Goal: Task Accomplishment & Management: Use online tool/utility

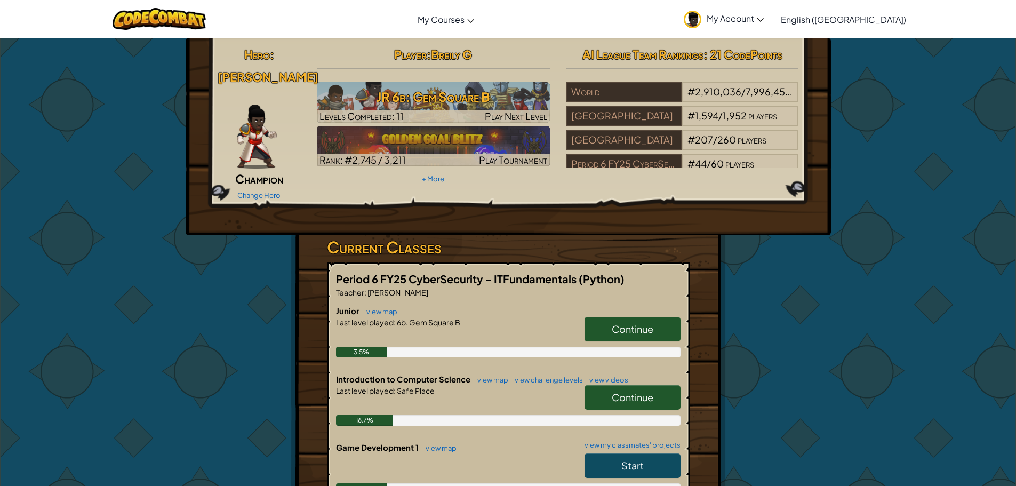
click at [652, 323] on span "Continue" at bounding box center [633, 329] width 42 height 12
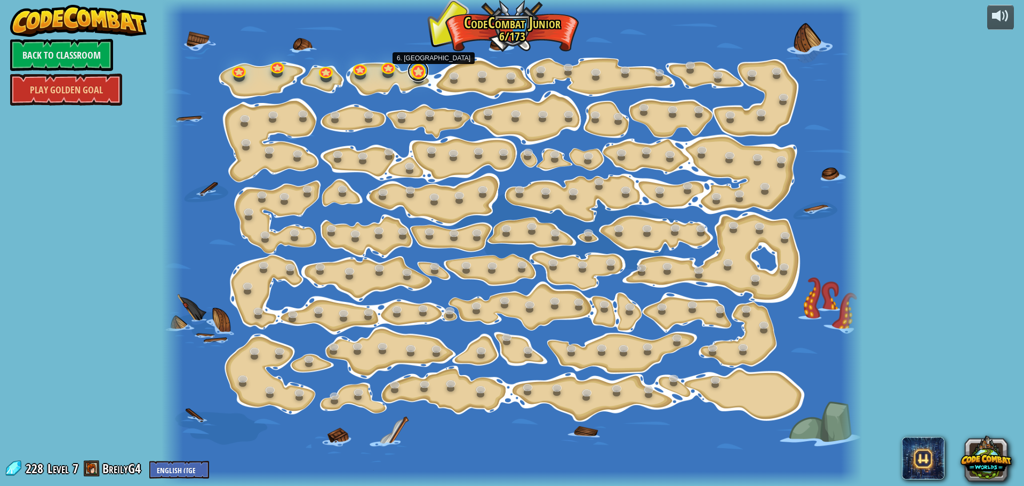
click at [422, 78] on link at bounding box center [417, 70] width 21 height 21
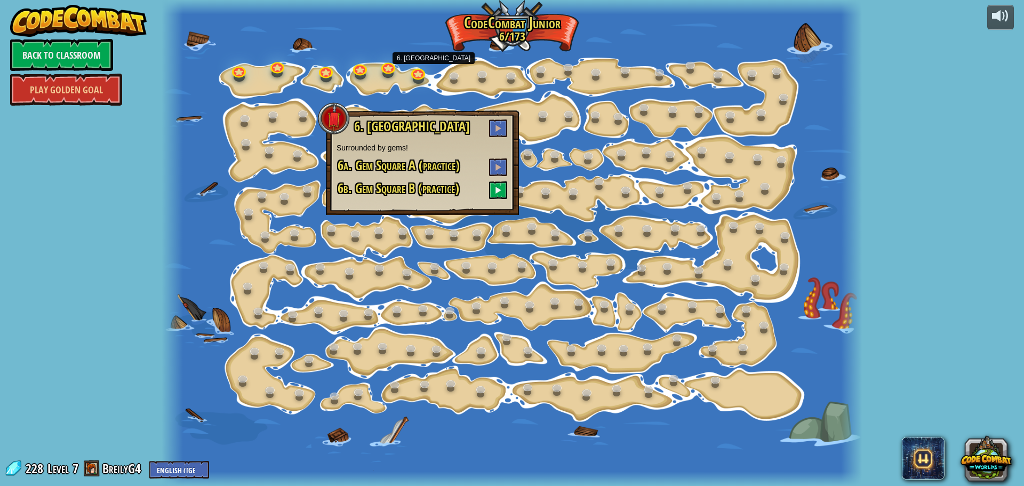
click at [529, 129] on div at bounding box center [512, 243] width 700 height 486
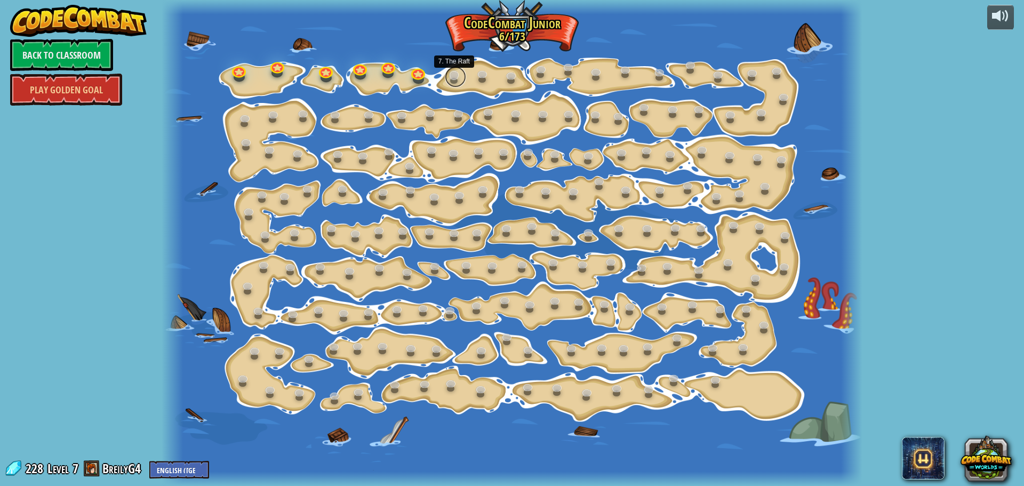
click at [451, 82] on link at bounding box center [455, 76] width 21 height 21
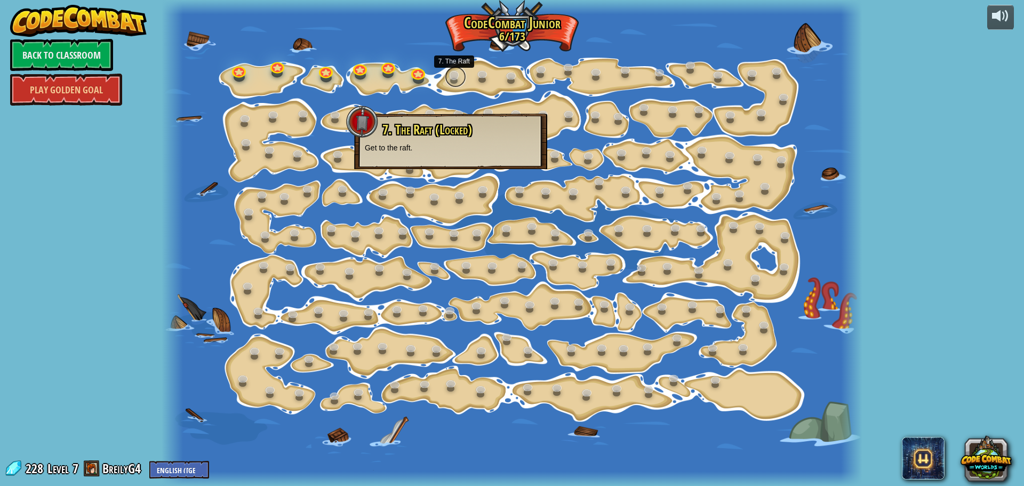
click at [451, 82] on link at bounding box center [455, 76] width 21 height 21
click at [901, 302] on div "powered by Back to Classroom Play Golden Goal 15. Step Change (Locked) Change s…" at bounding box center [512, 243] width 1024 height 486
click at [419, 146] on p "Get to the raft." at bounding box center [451, 147] width 172 height 11
click at [419, 83] on div "15. Step Change (Locked) Change step arguments. 11. Go Smart (Locked) Now we're…" at bounding box center [512, 243] width 700 height 486
click at [467, 66] on div at bounding box center [512, 243] width 700 height 486
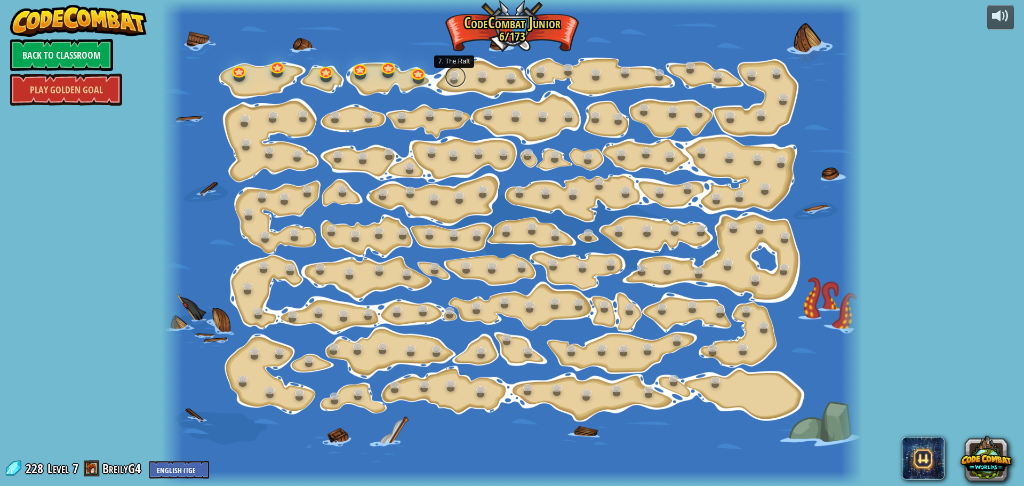
click at [455, 76] on link at bounding box center [455, 76] width 21 height 21
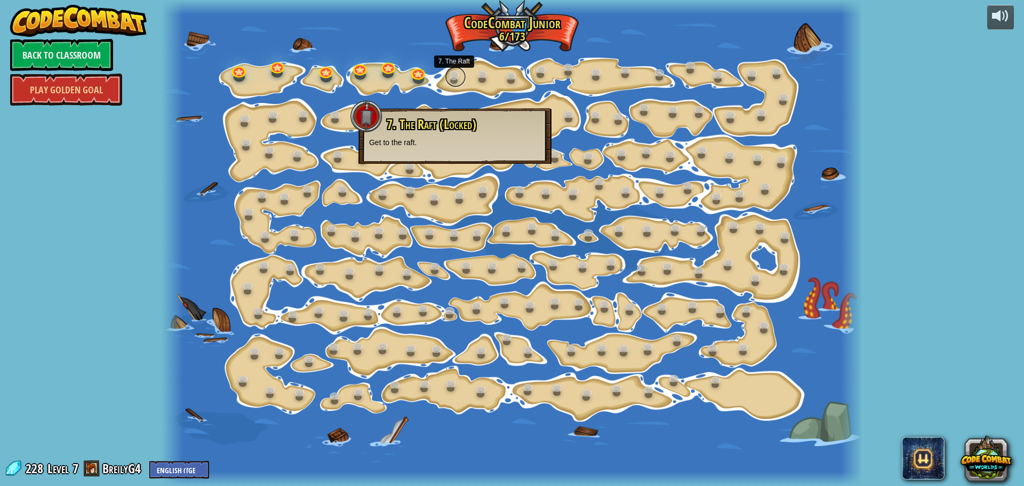
click at [447, 76] on link at bounding box center [455, 76] width 21 height 21
click at [447, 113] on div "7. The Raft (Locked) Get to the raft." at bounding box center [446, 135] width 193 height 55
click at [449, 134] on div "7. The Raft (Locked) Get to the raft." at bounding box center [447, 132] width 172 height 30
click at [438, 67] on div at bounding box center [512, 243] width 700 height 486
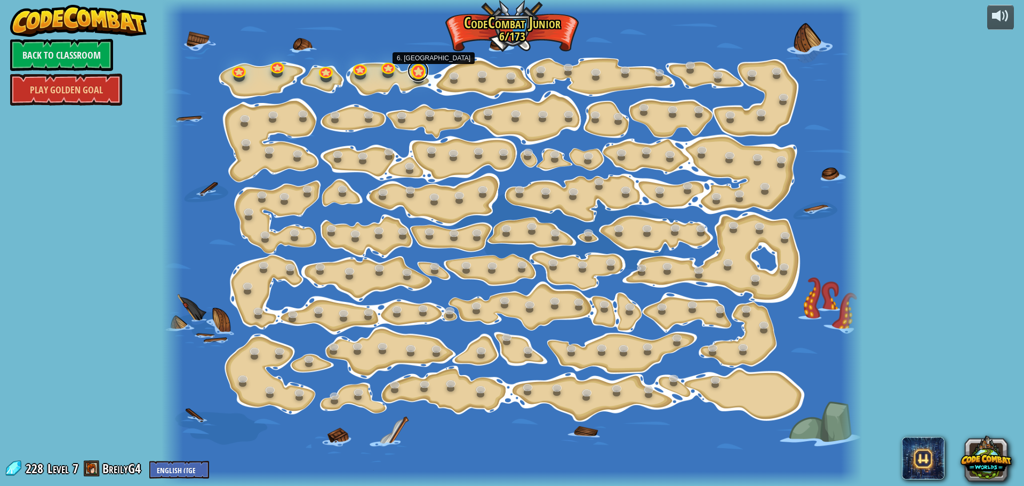
click at [412, 75] on link at bounding box center [417, 70] width 21 height 21
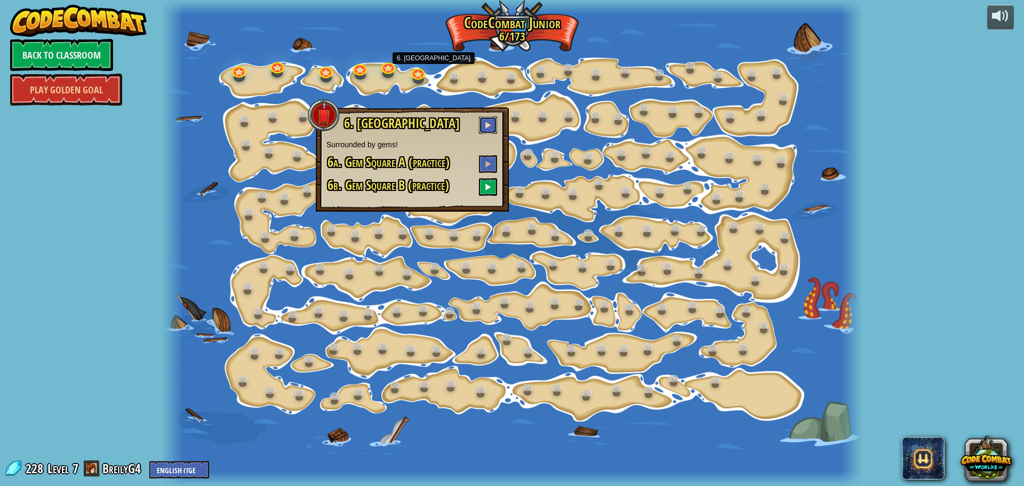
click at [490, 125] on span at bounding box center [487, 124] width 7 height 7
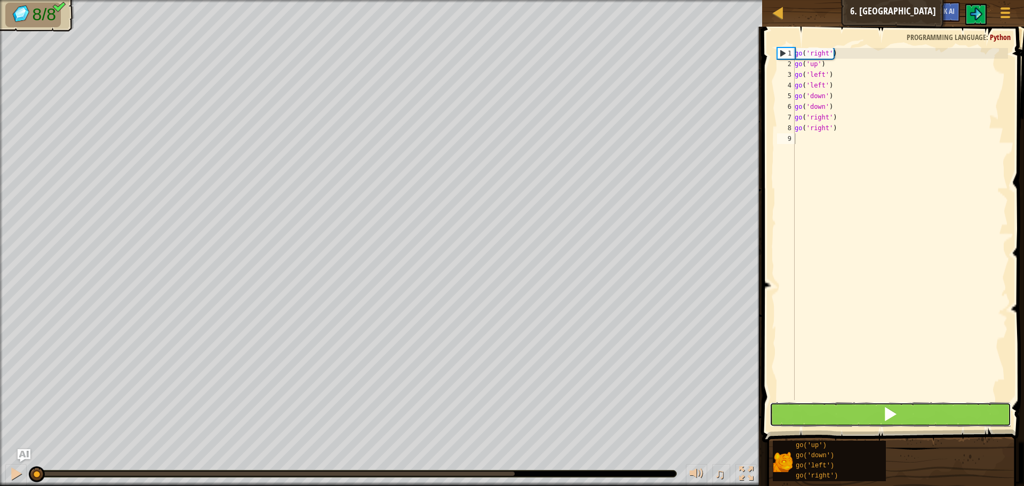
click at [879, 413] on button at bounding box center [890, 414] width 242 height 25
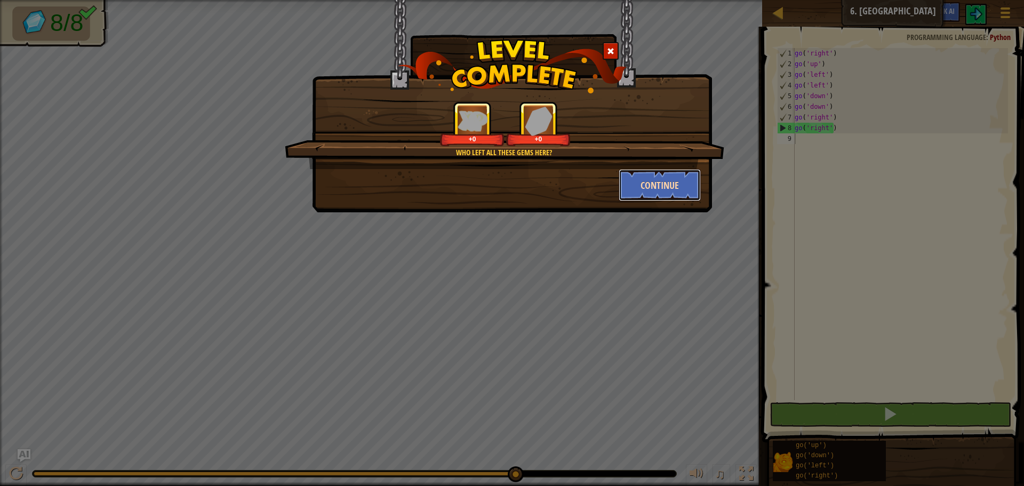
click at [640, 186] on button "Continue" at bounding box center [660, 185] width 83 height 32
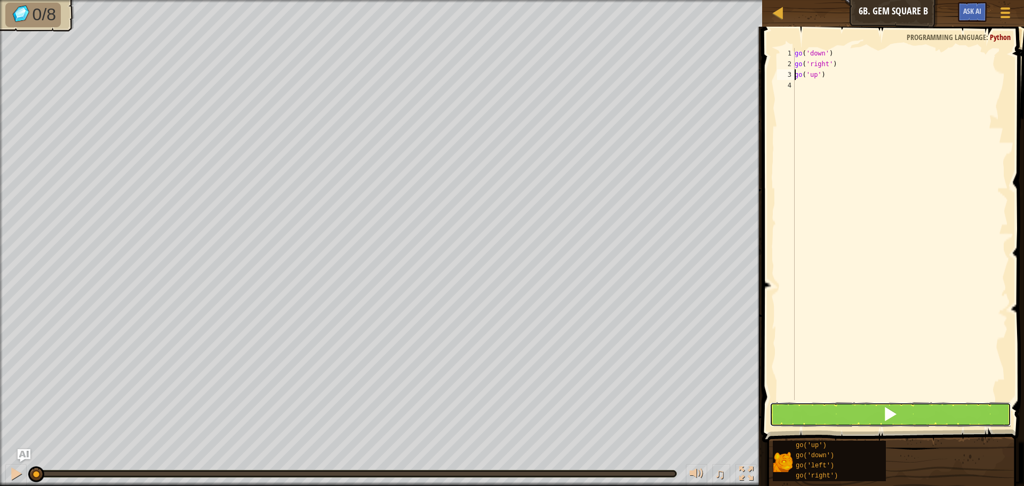
click at [890, 411] on span at bounding box center [889, 413] width 15 height 15
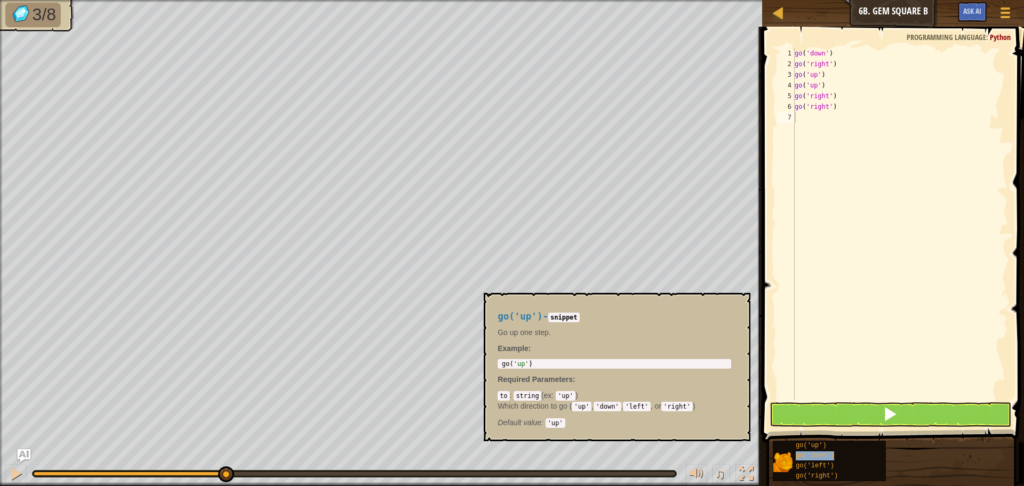
type textarea "go('down')"
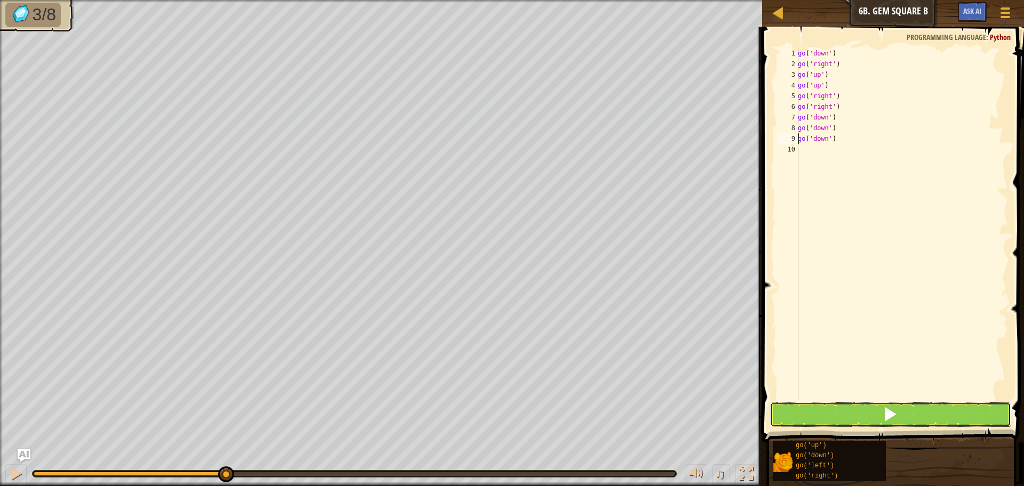
click at [898, 421] on button at bounding box center [890, 414] width 242 height 25
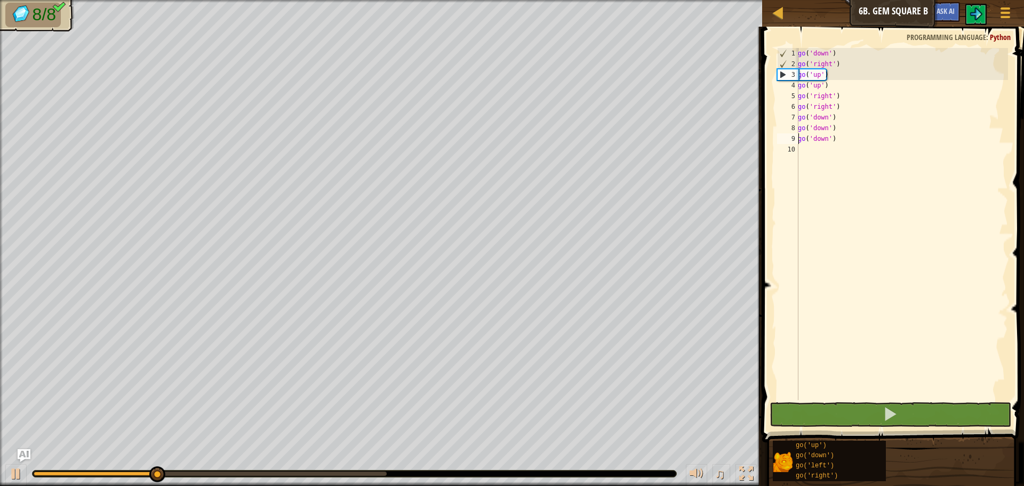
click at [845, 138] on div "go ( 'down' ) go ( 'right' ) go ( 'up' ) go ( 'up' ) go ( 'right' ) go ( 'right…" at bounding box center [902, 234] width 212 height 373
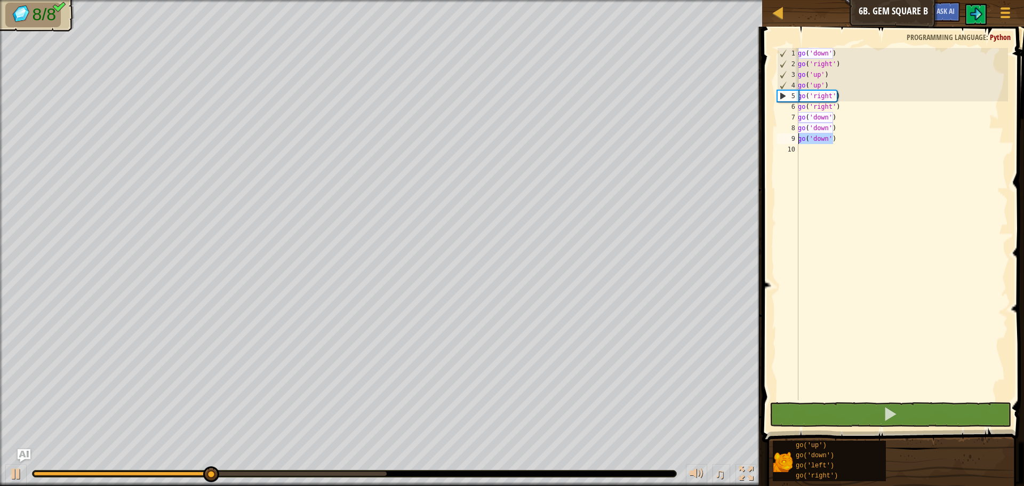
drag, startPoint x: 845, startPoint y: 138, endPoint x: 798, endPoint y: 138, distance: 46.9
click at [798, 138] on div "go('down') 1 2 3 4 5 6 7 8 9 10 go ( 'down' ) go ( 'right' ) go ( 'up' ) go ( '…" at bounding box center [891, 224] width 233 height 352
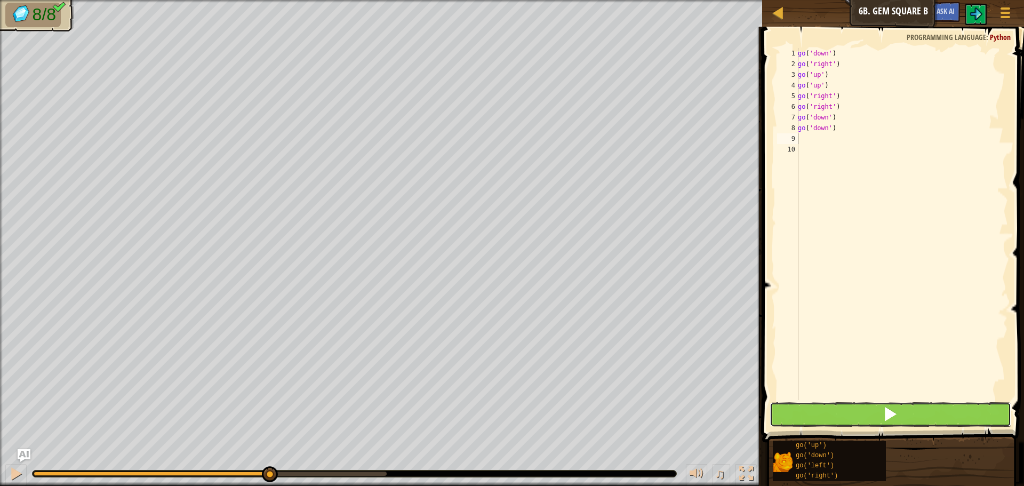
click at [913, 420] on button at bounding box center [890, 414] width 242 height 25
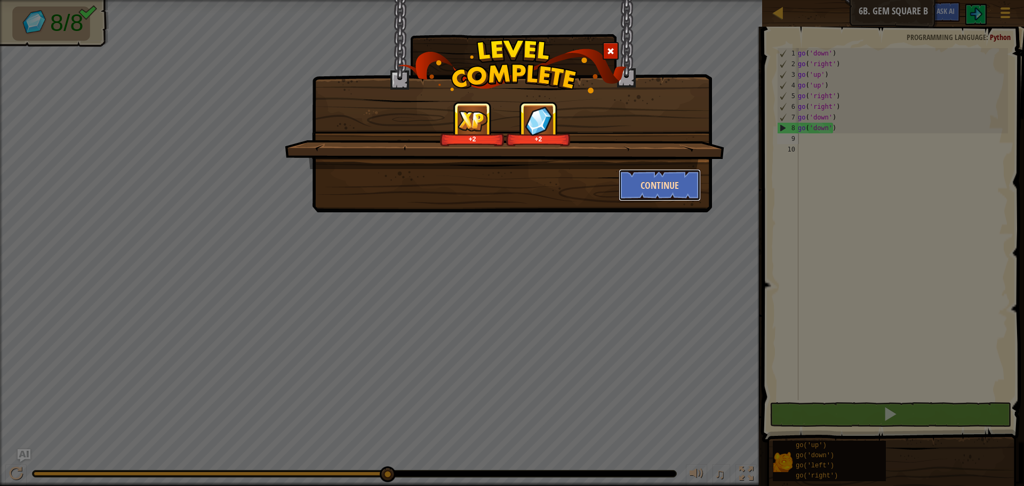
click at [662, 181] on button "Continue" at bounding box center [660, 185] width 83 height 32
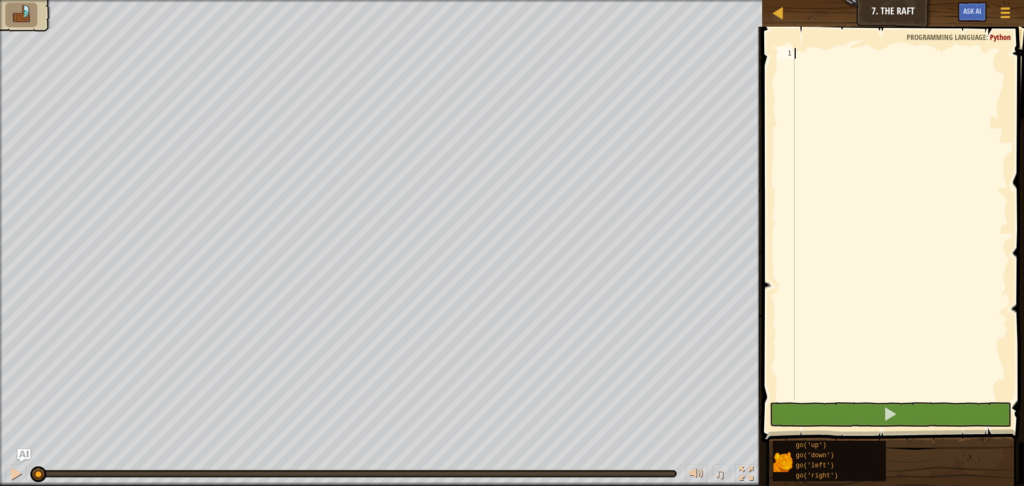
click at [854, 52] on div at bounding box center [899, 234] width 215 height 373
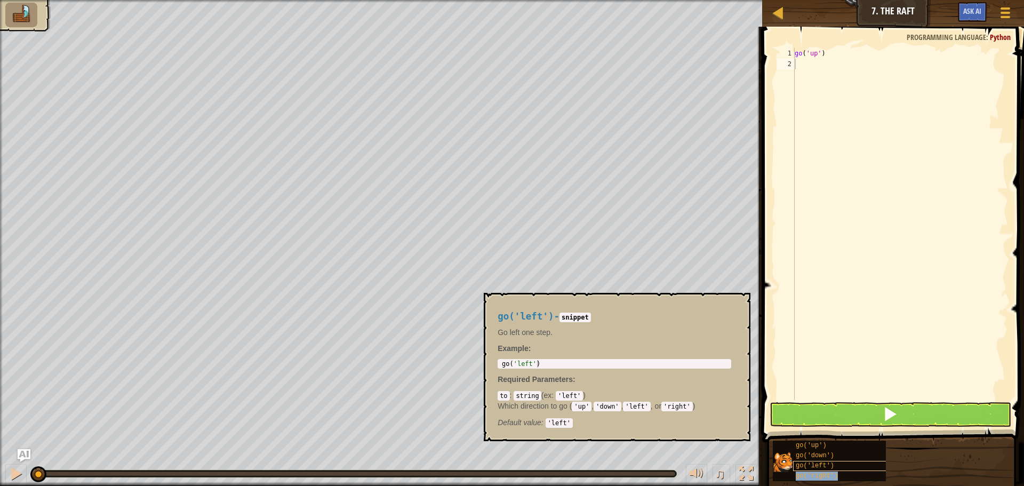
type textarea "go('right')"
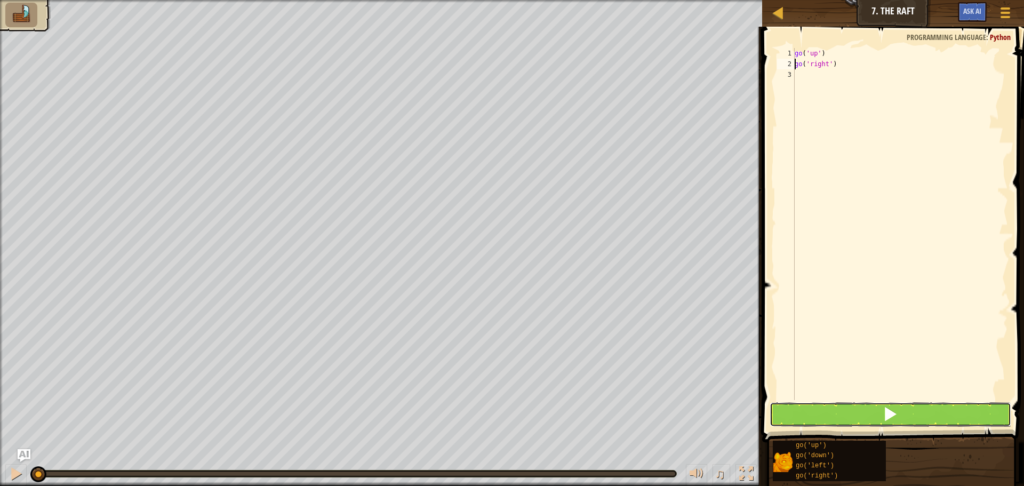
click at [929, 414] on button at bounding box center [890, 414] width 242 height 25
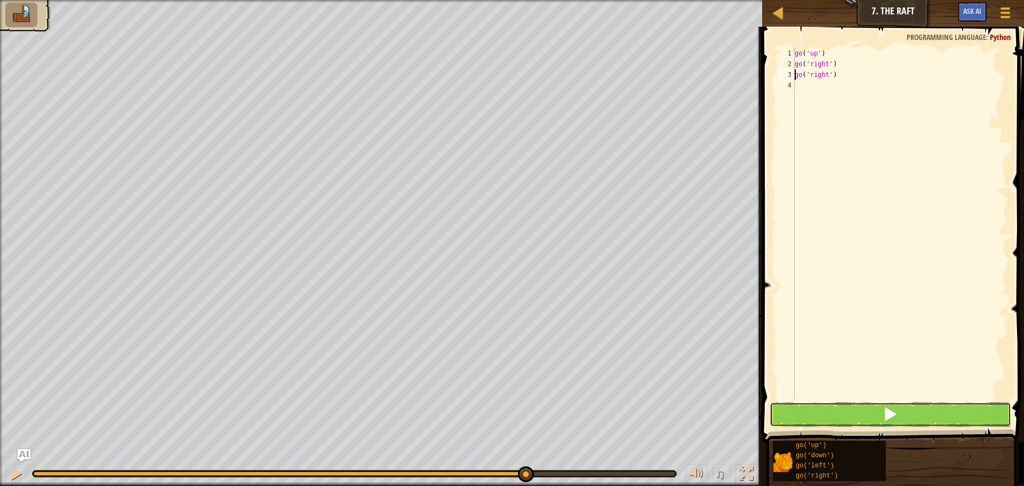
click at [890, 418] on span at bounding box center [889, 413] width 15 height 15
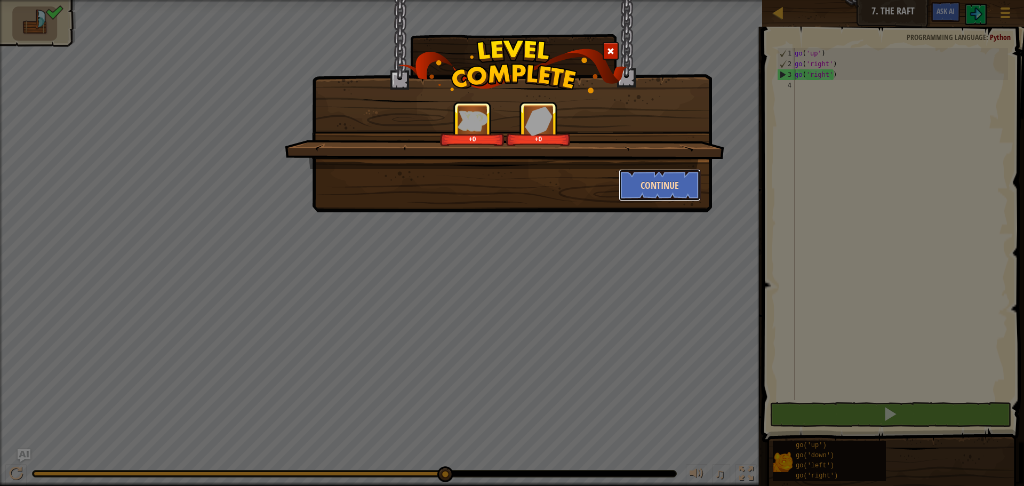
click at [673, 181] on button "Continue" at bounding box center [660, 185] width 83 height 32
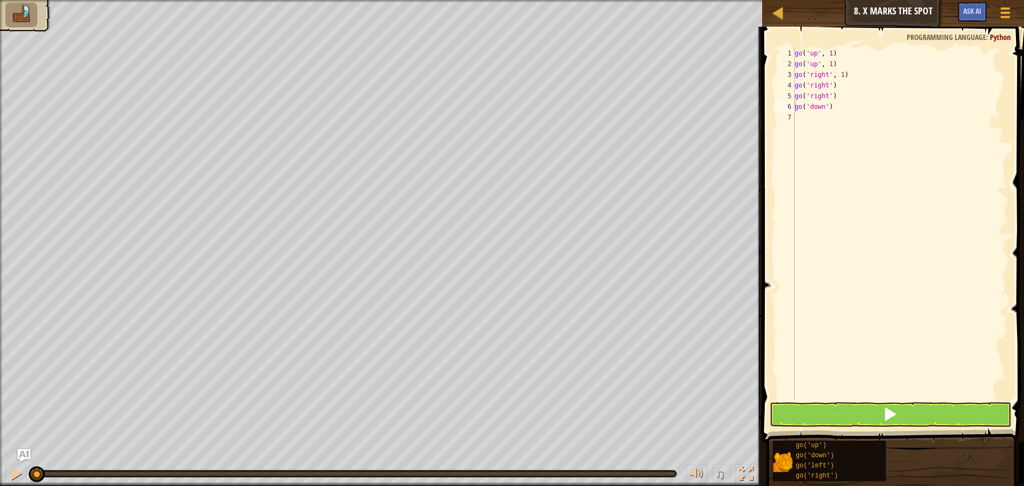
click at [892, 420] on span at bounding box center [889, 413] width 15 height 15
drag, startPoint x: 826, startPoint y: 116, endPoint x: 892, endPoint y: 112, distance: 65.7
click at [892, 112] on div "go ( 'up' , 1 ) go ( 'up' , 1 ) go ( 'right' , 1 ) go ( 'right' ) go ( 'right' …" at bounding box center [899, 234] width 215 height 373
type textarea "go('down')"
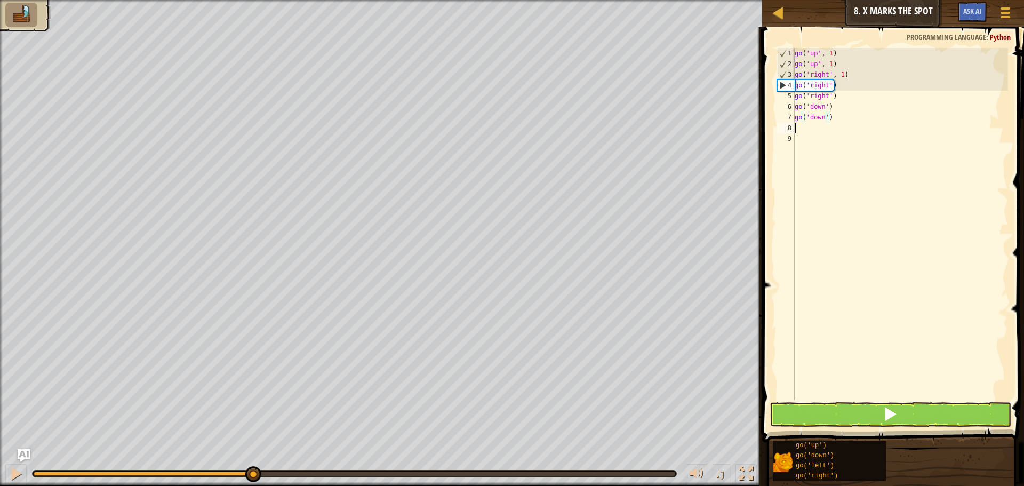
scroll to position [5, 0]
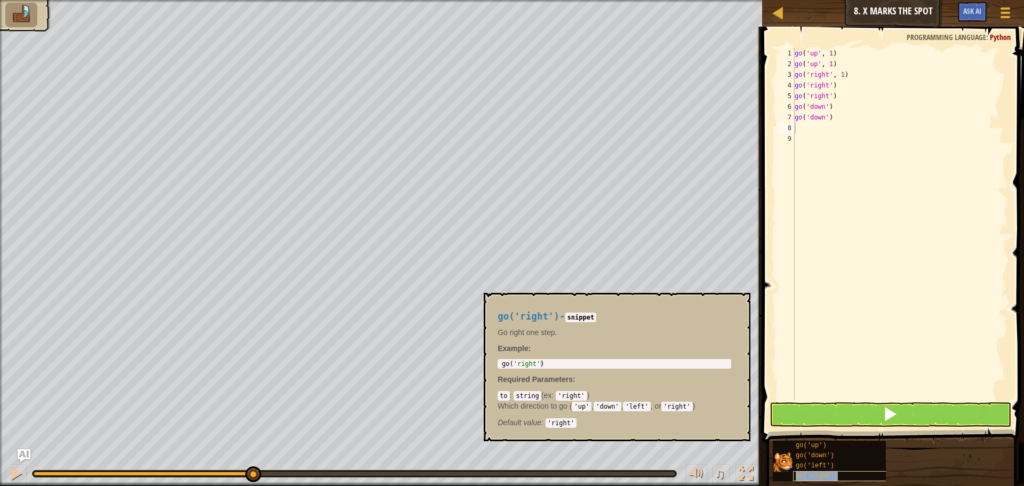
type textarea "go('right')"
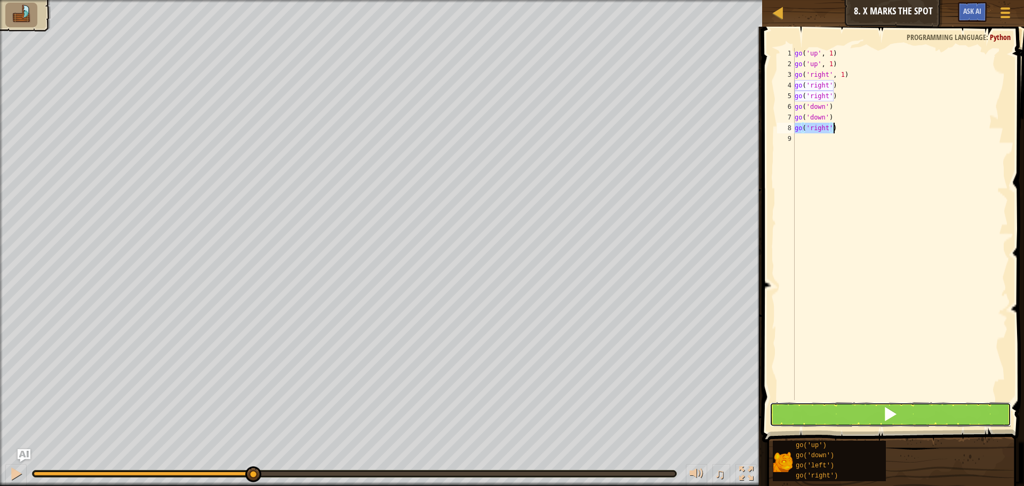
click at [847, 405] on button at bounding box center [890, 414] width 242 height 25
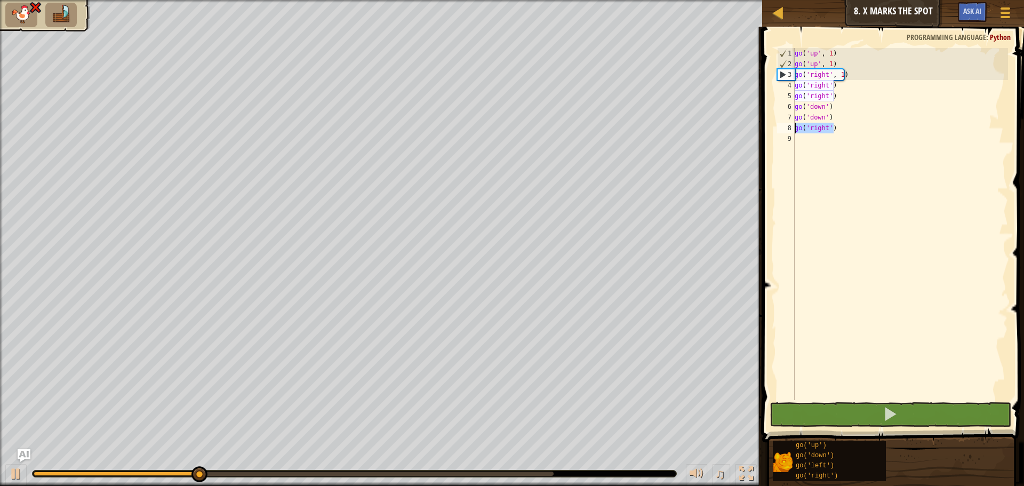
drag, startPoint x: 836, startPoint y: 129, endPoint x: 794, endPoint y: 132, distance: 41.8
click at [794, 132] on div "go('right') 1 2 3 4 5 6 7 8 9 go ( 'up' , 1 ) go ( 'up' , 1 ) go ( 'right' , 1 …" at bounding box center [891, 224] width 233 height 352
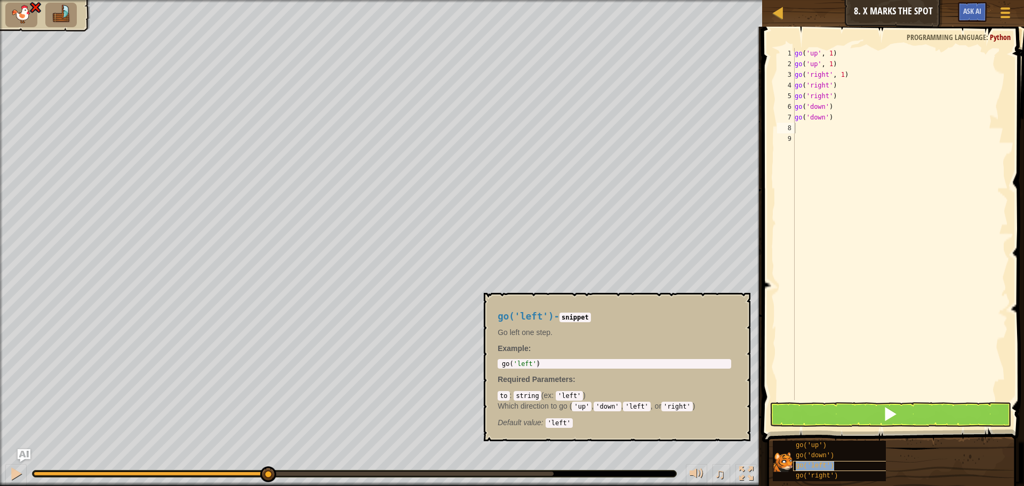
type textarea "go('left')"
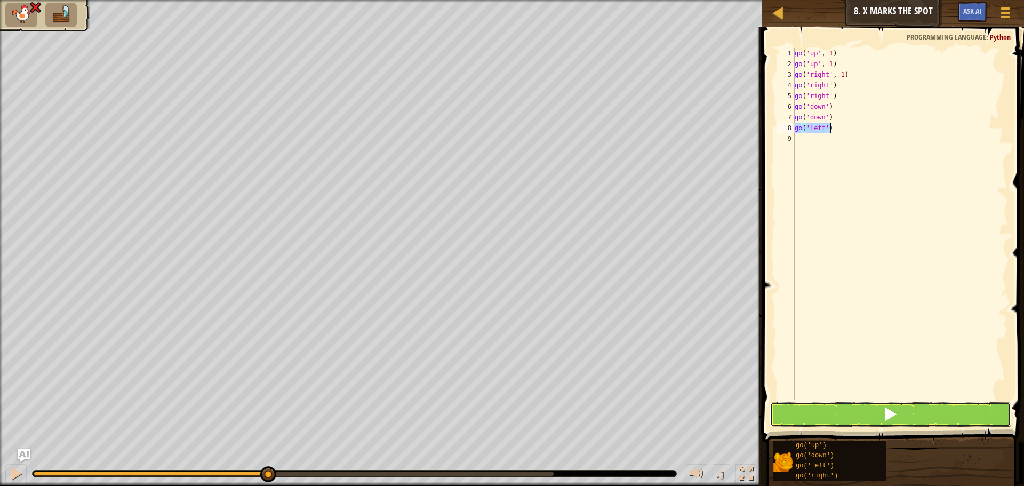
click at [860, 416] on button at bounding box center [890, 414] width 242 height 25
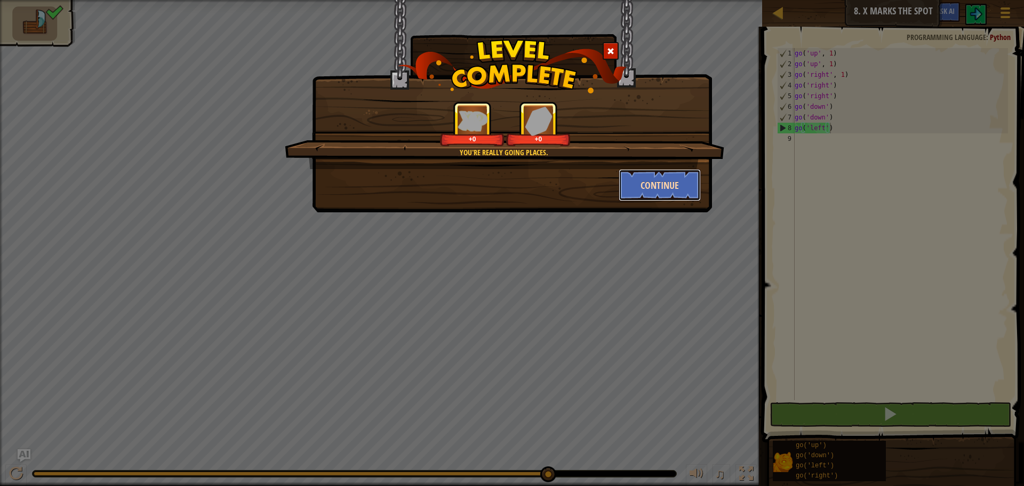
click at [634, 189] on button "Continue" at bounding box center [660, 185] width 83 height 32
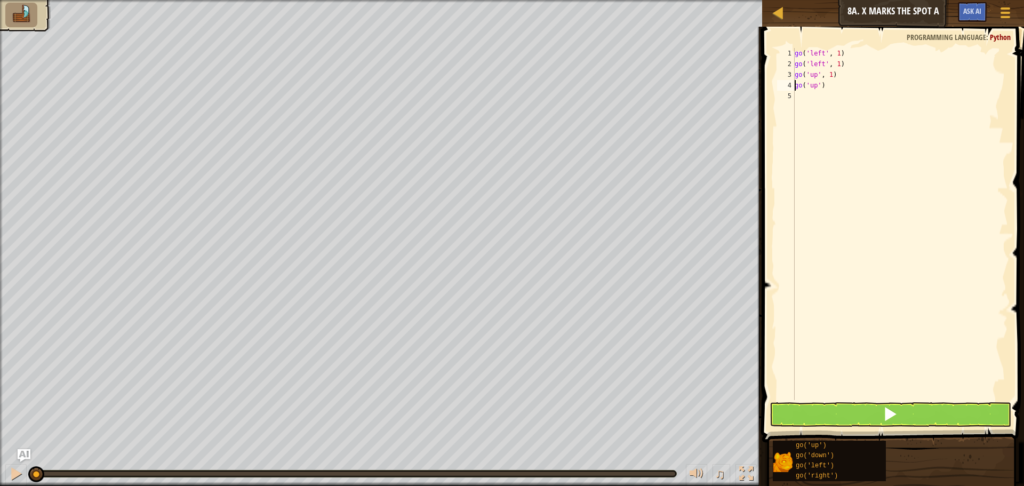
click at [871, 400] on span at bounding box center [894, 219] width 270 height 447
click at [873, 408] on button at bounding box center [890, 414] width 242 height 25
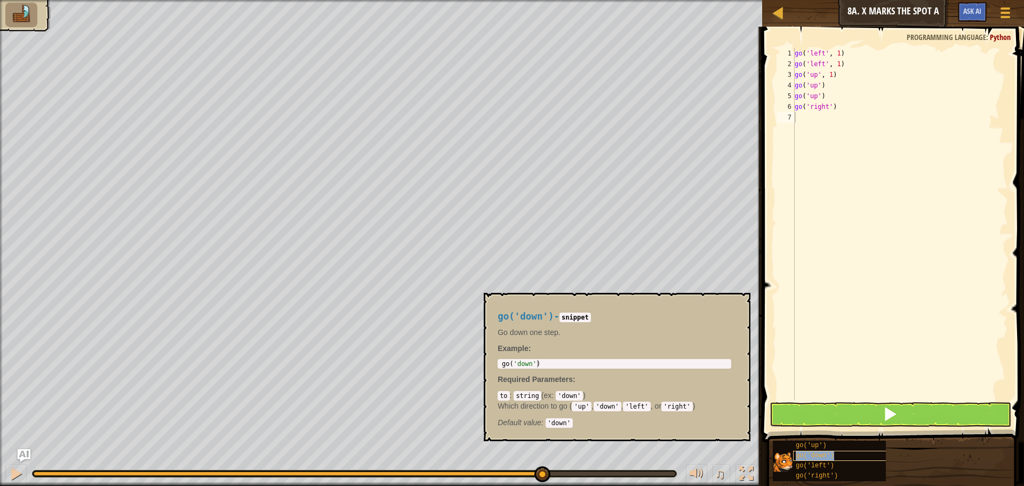
type textarea "go('down')"
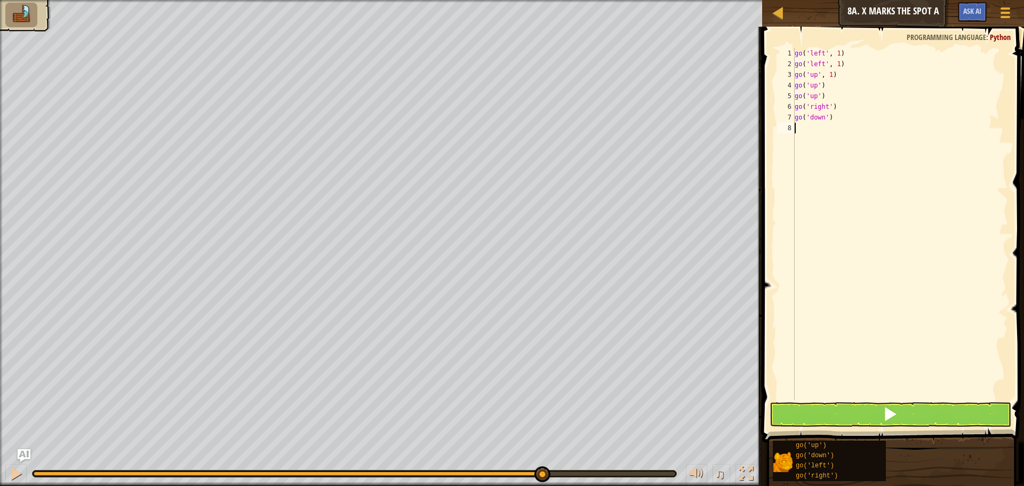
drag, startPoint x: 848, startPoint y: 151, endPoint x: 827, endPoint y: 142, distance: 23.2
click at [827, 142] on div "go ( 'left' , 1 ) go ( 'left' , 1 ) go ( 'up' , 1 ) go ( 'up' ) go ( 'up' ) go …" at bounding box center [899, 234] width 215 height 373
click at [888, 411] on span at bounding box center [889, 413] width 15 height 15
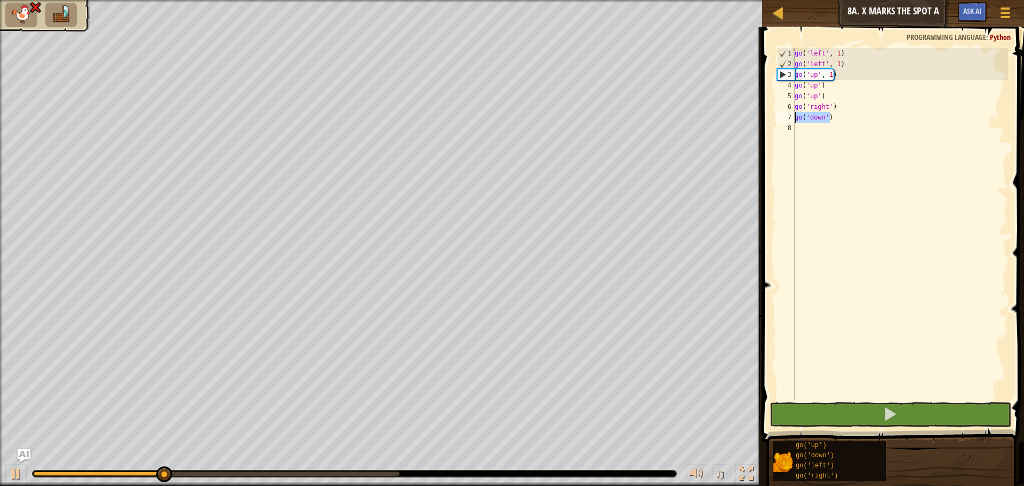
drag, startPoint x: 834, startPoint y: 117, endPoint x: 794, endPoint y: 119, distance: 40.6
click at [794, 119] on div "1 2 3 4 5 6 7 8 go ( 'left' , 1 ) go ( 'left' , 1 ) go ( 'up' , 1 ) go ( 'up' )…" at bounding box center [891, 224] width 233 height 352
type textarea "go('down')"
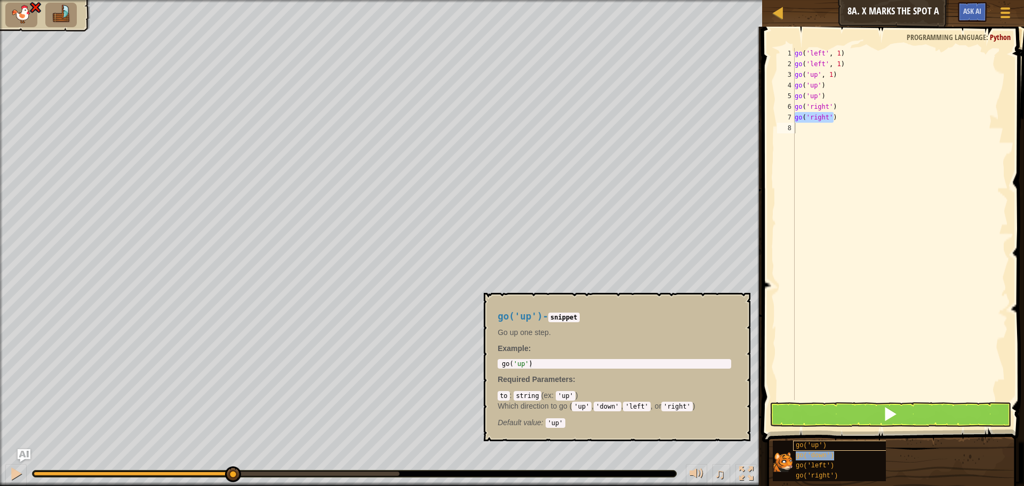
type textarea "go('down')"
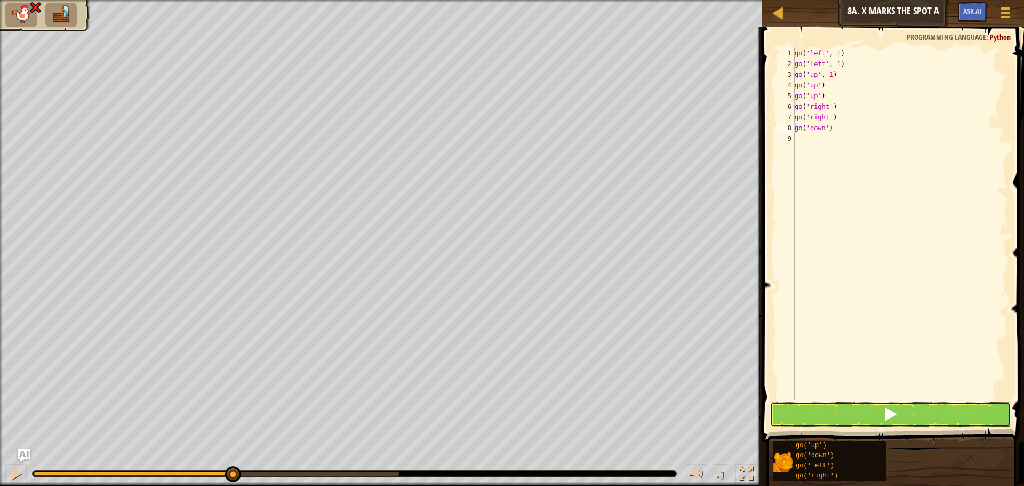
click at [857, 420] on button at bounding box center [890, 414] width 242 height 25
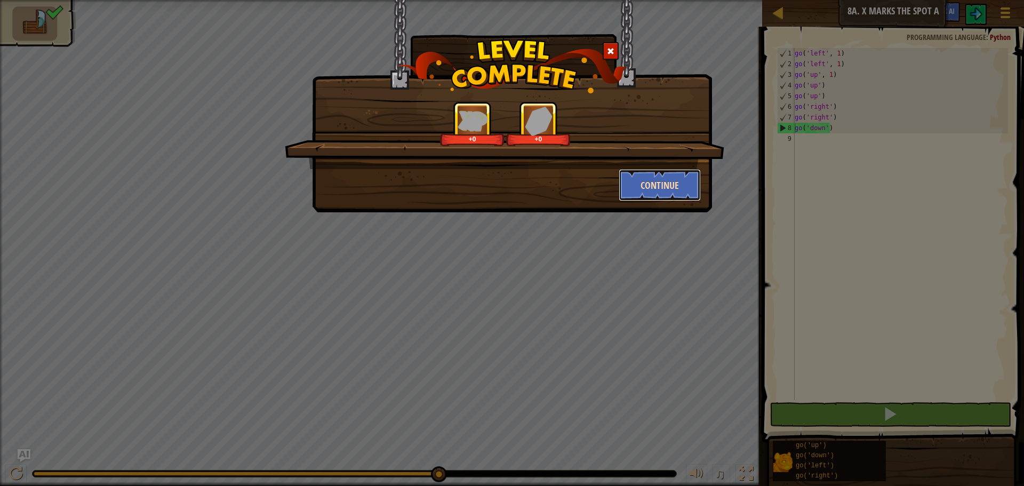
click at [677, 178] on button "Continue" at bounding box center [660, 185] width 83 height 32
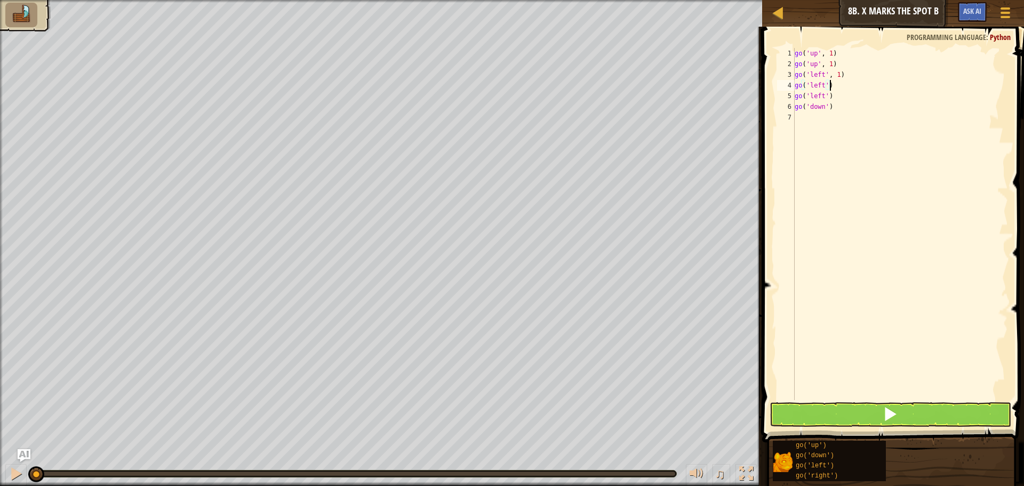
drag, startPoint x: 831, startPoint y: 84, endPoint x: 829, endPoint y: 99, distance: 15.5
click at [829, 98] on div "go ( 'up' , 1 ) go ( 'up' , 1 ) go ( 'left' , 1 ) go ( 'left' ) go ( 'left' ) g…" at bounding box center [899, 234] width 215 height 373
click at [908, 418] on button at bounding box center [890, 414] width 242 height 25
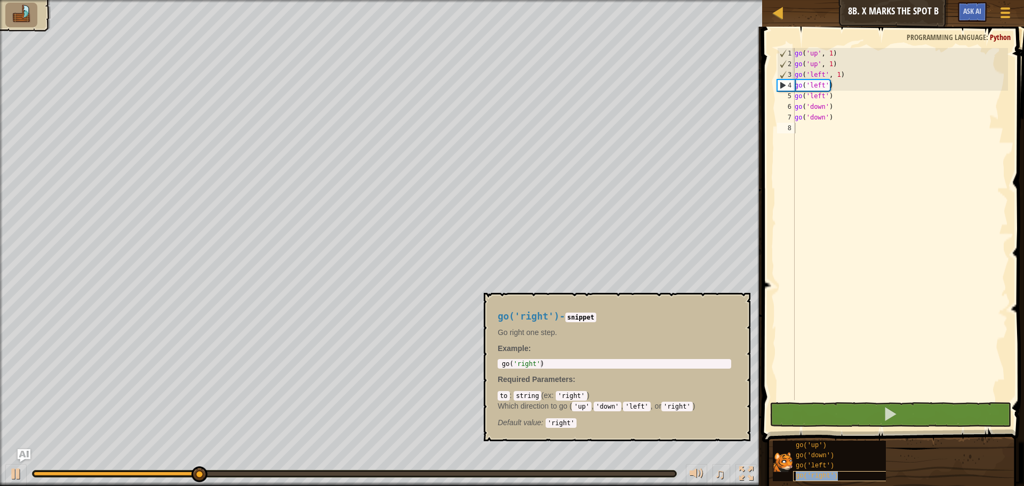
type textarea "go('right')"
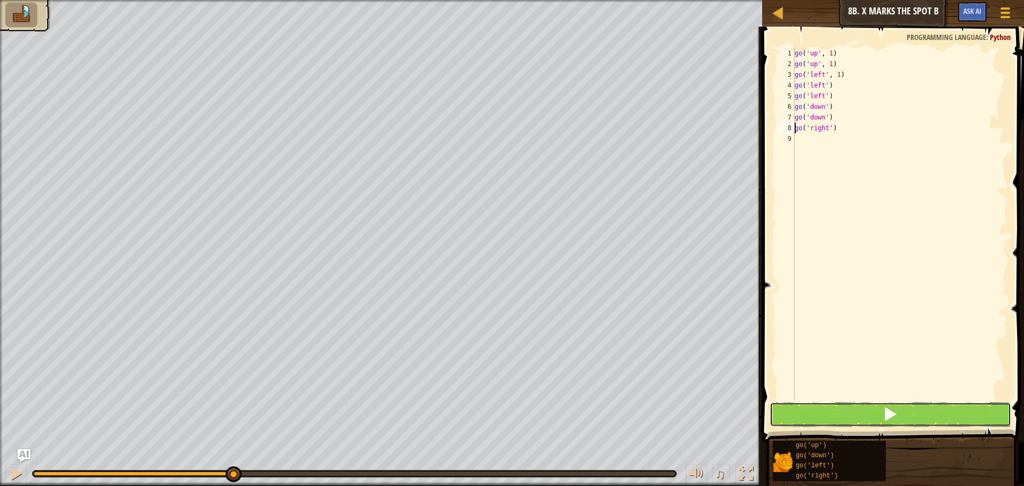
click at [880, 418] on button at bounding box center [890, 414] width 242 height 25
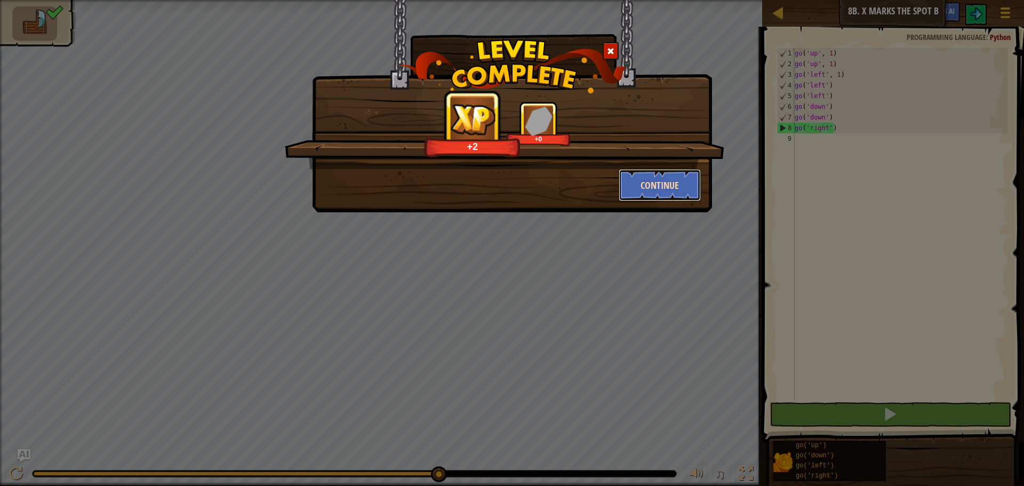
click at [668, 190] on button "Continue" at bounding box center [660, 185] width 83 height 32
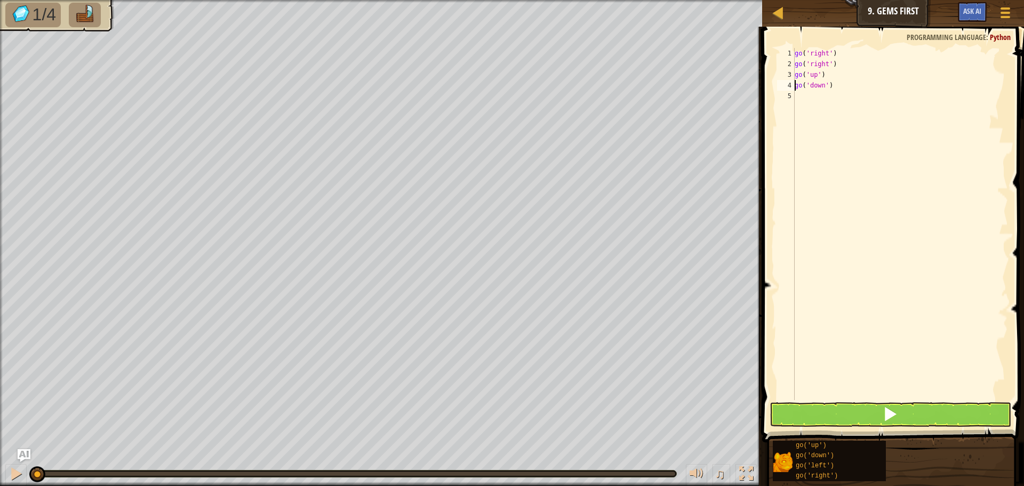
drag, startPoint x: 848, startPoint y: 434, endPoint x: 849, endPoint y: 423, distance: 11.2
click at [849, 422] on button at bounding box center [890, 414] width 242 height 25
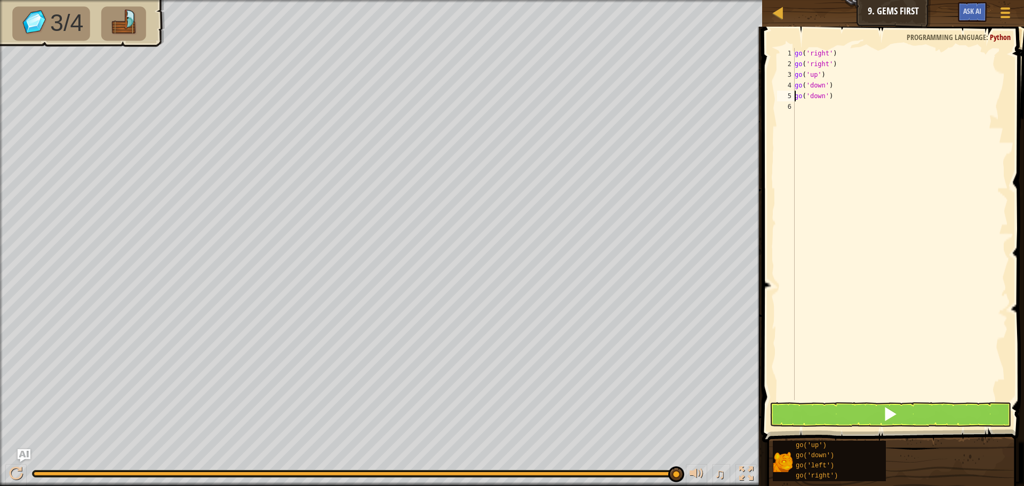
click at [895, 427] on span at bounding box center [894, 219] width 270 height 447
click at [895, 418] on span at bounding box center [889, 413] width 15 height 15
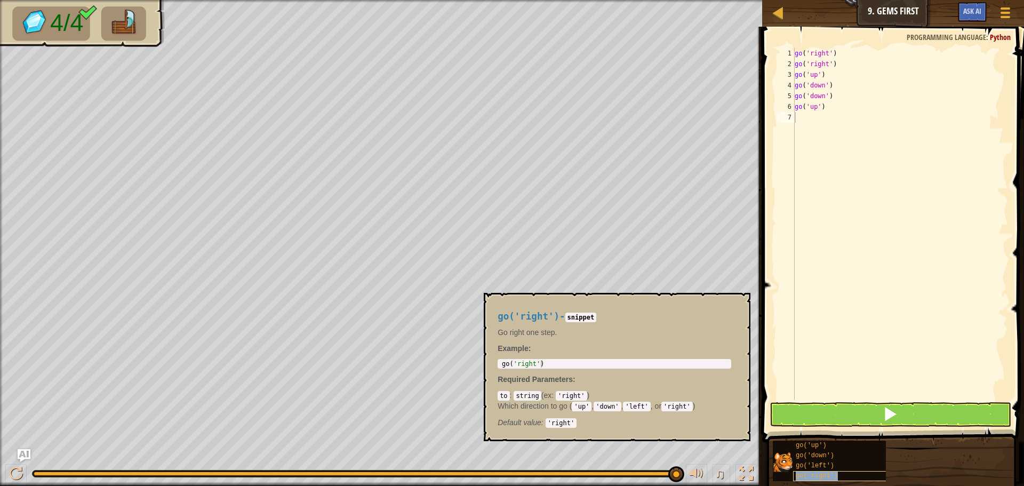
type textarea "go('right')"
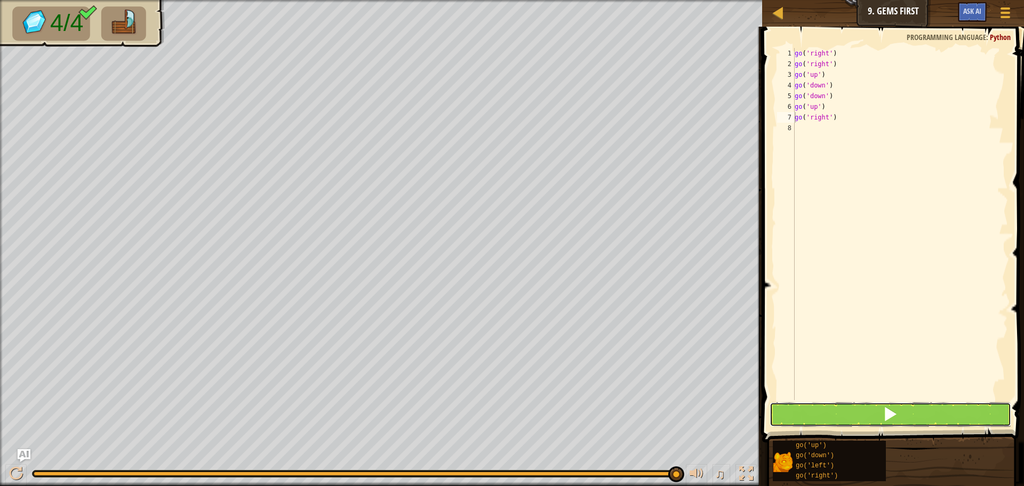
click at [870, 408] on button at bounding box center [890, 414] width 242 height 25
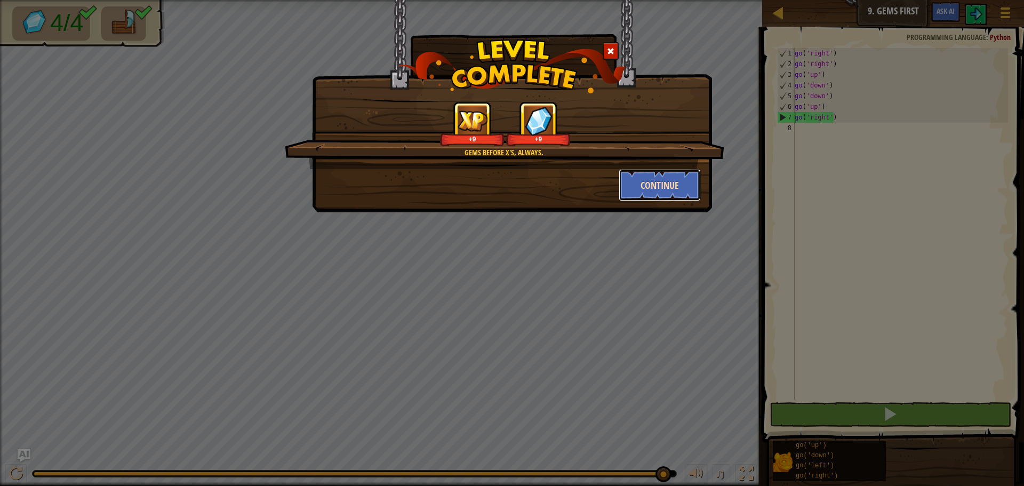
click at [653, 189] on button "Continue" at bounding box center [660, 185] width 83 height 32
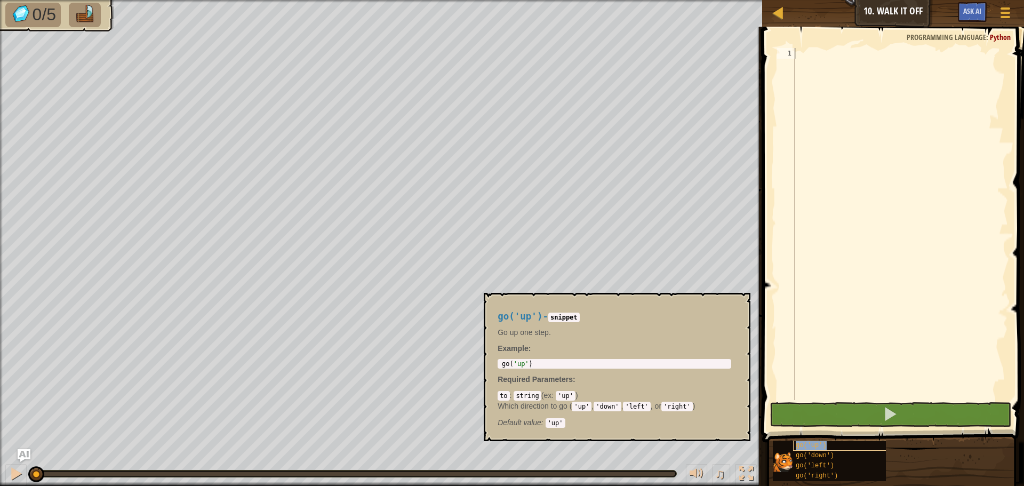
type textarea "go('up')"
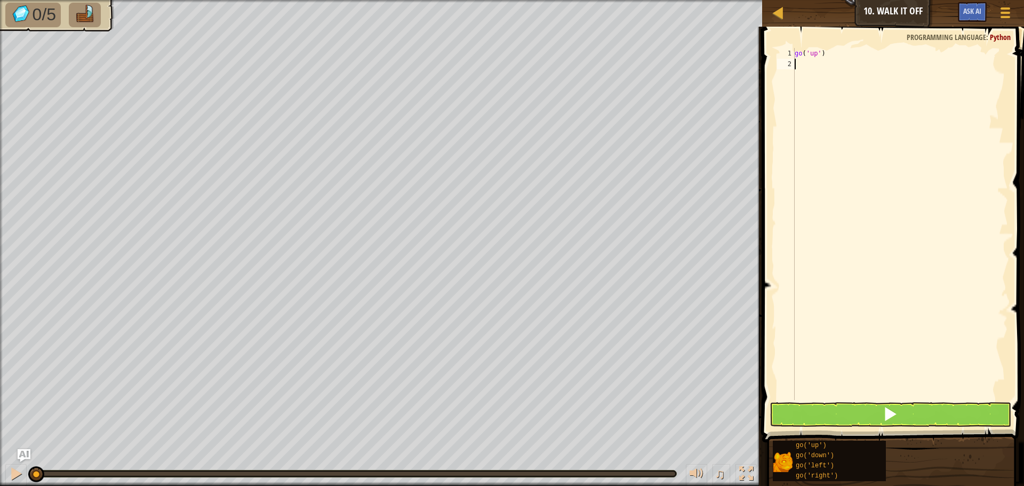
drag, startPoint x: 879, startPoint y: 204, endPoint x: 864, endPoint y: 107, distance: 97.6
click at [866, 110] on div "go ( 'up' )" at bounding box center [899, 234] width 215 height 373
click at [839, 419] on button at bounding box center [890, 414] width 242 height 25
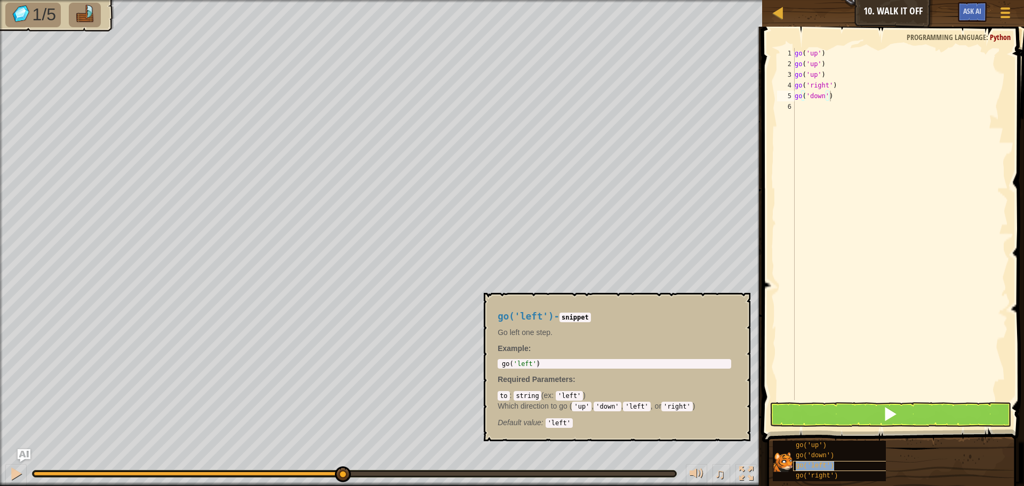
type textarea "go('left')"
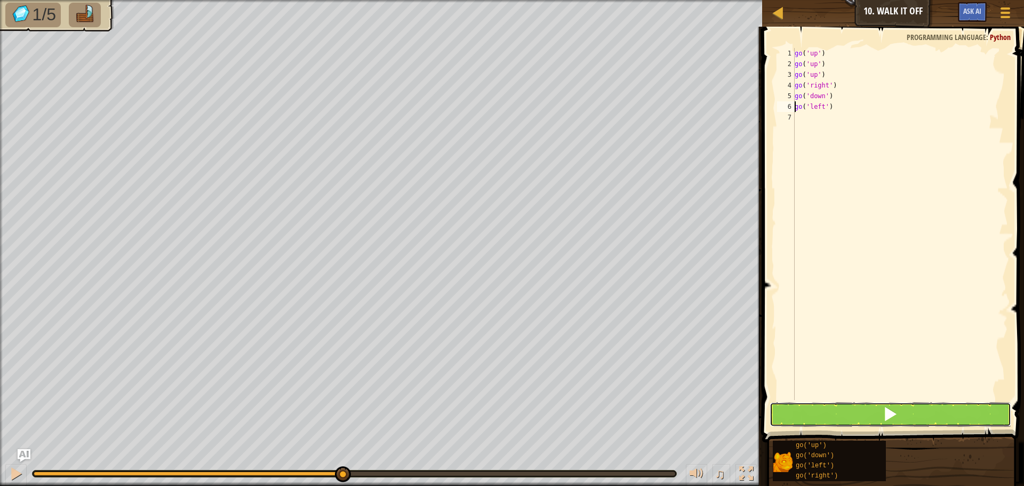
click at [850, 411] on button at bounding box center [890, 414] width 242 height 25
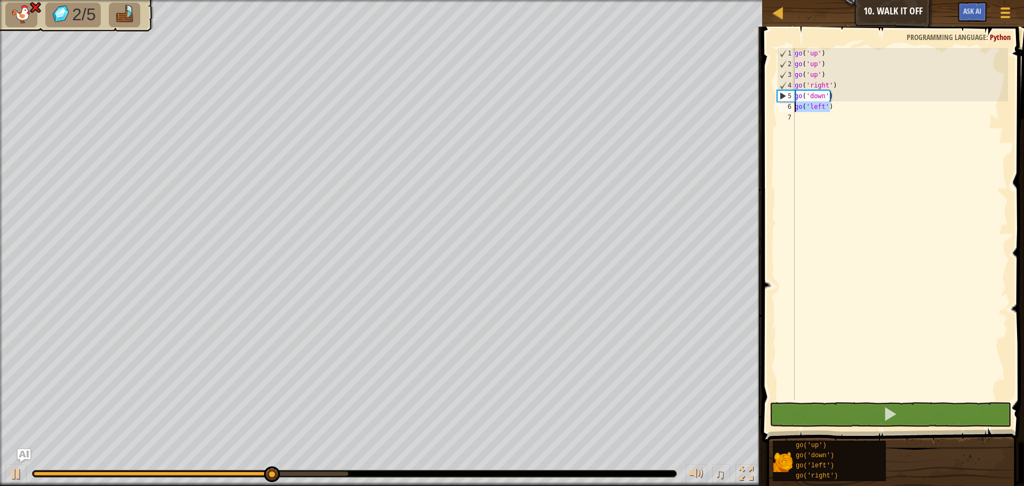
drag, startPoint x: 833, startPoint y: 108, endPoint x: 784, endPoint y: 109, distance: 48.5
click at [780, 109] on div "go('left') 1 2 3 4 5 6 7 go ( 'up' ) go ( 'up' ) go ( 'up' ) go ( 'right' ) go …" at bounding box center [891, 224] width 233 height 352
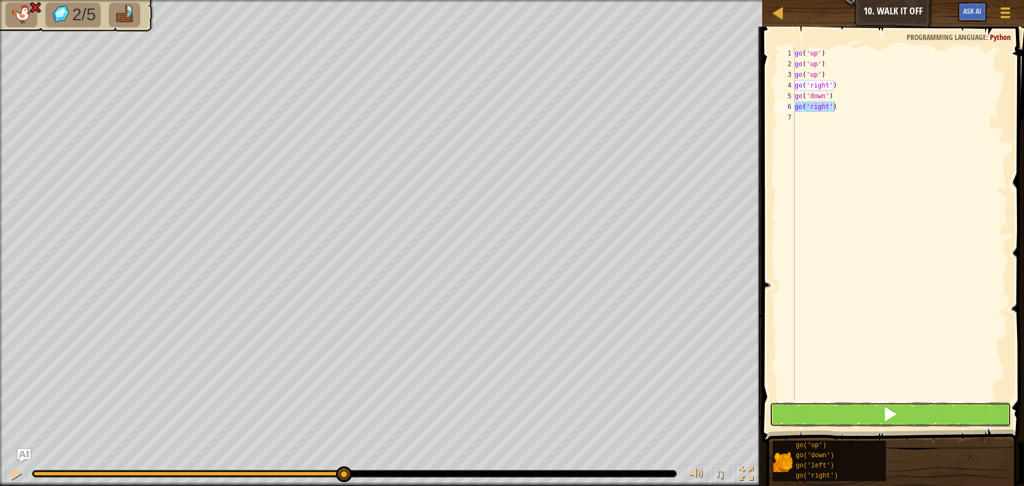
click at [863, 420] on button at bounding box center [890, 414] width 242 height 25
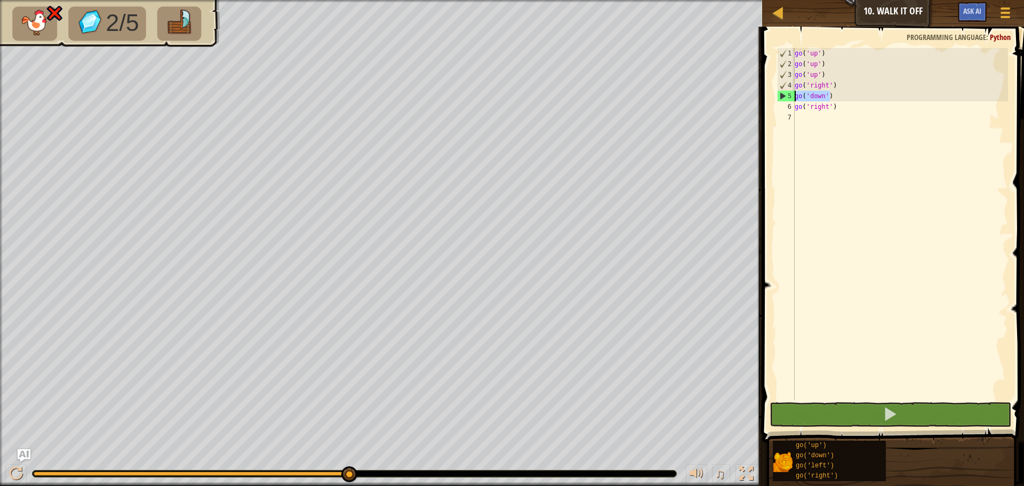
drag, startPoint x: 838, startPoint y: 94, endPoint x: 788, endPoint y: 98, distance: 50.3
click at [788, 98] on div "go('right') 1 2 3 4 5 6 7 go ( 'up' ) go ( 'up' ) go ( 'up' ) go ( 'right' ) go…" at bounding box center [891, 224] width 233 height 352
click at [823, 93] on div "go ( 'up' ) go ( 'up' ) go ( 'up' ) go ( 'right' ) go ( 'down' ) go ( 'right' )" at bounding box center [899, 224] width 215 height 352
click at [829, 93] on div "go ( 'up' ) go ( 'up' ) go ( 'up' ) go ( 'right' ) go ( 'down' ) go ( 'right' )" at bounding box center [899, 234] width 215 height 373
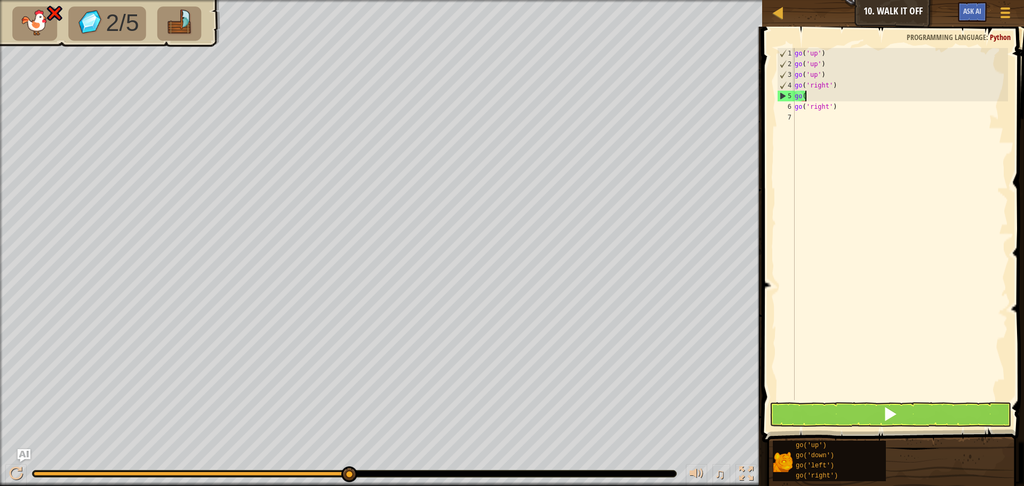
type textarea "g"
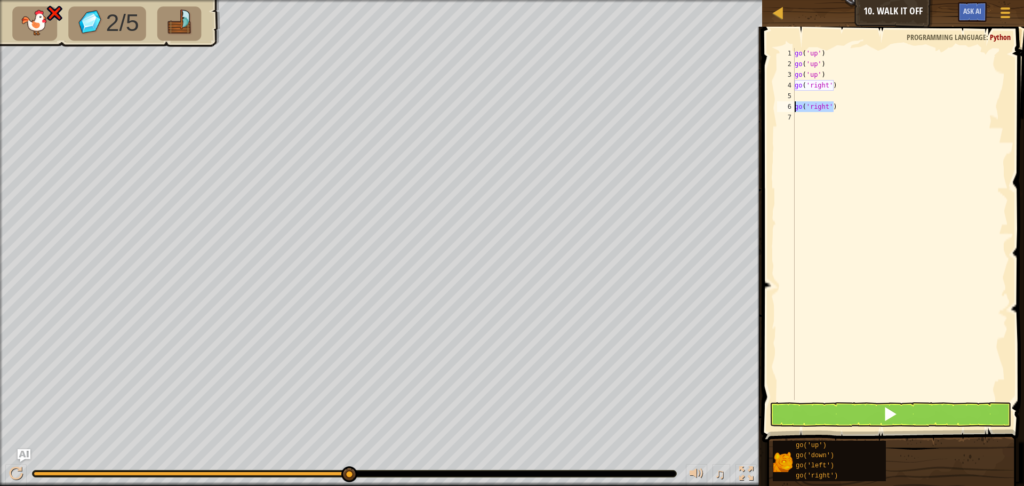
drag, startPoint x: 837, startPoint y: 103, endPoint x: 794, endPoint y: 107, distance: 42.8
click at [794, 107] on div "1 2 3 4 5 6 7 go ( 'up' ) go ( 'up' ) go ( 'up' ) go ( 'right' ) go ( 'right' )…" at bounding box center [891, 224] width 233 height 352
type textarea "go('right')"
click at [861, 412] on button at bounding box center [890, 414] width 242 height 25
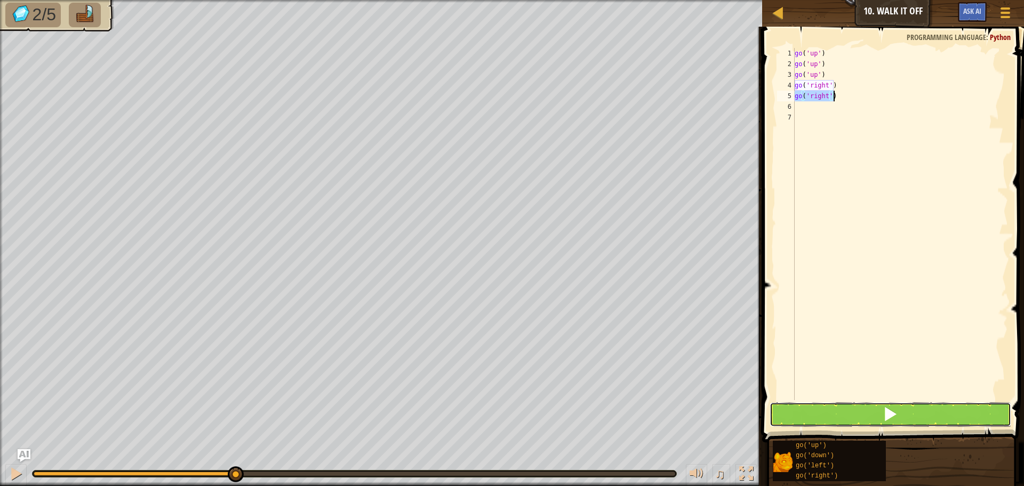
click at [886, 415] on span at bounding box center [889, 413] width 15 height 15
click at [869, 419] on button at bounding box center [890, 414] width 242 height 25
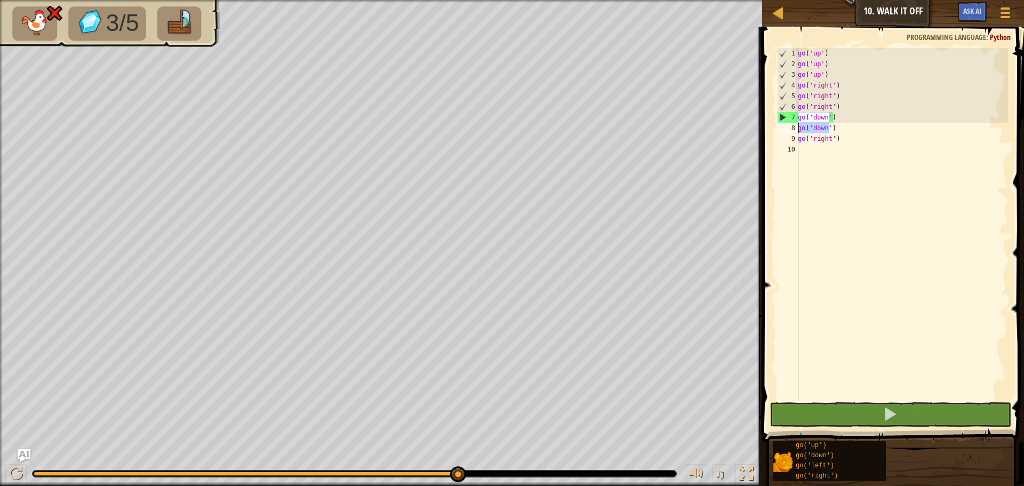
drag, startPoint x: 831, startPoint y: 128, endPoint x: 797, endPoint y: 127, distance: 34.7
click at [797, 127] on div "go('right') 1 2 3 4 5 6 7 8 9 10 go ( 'up' ) go ( 'up' ) go ( 'up' ) go ( 'righ…" at bounding box center [891, 224] width 233 height 352
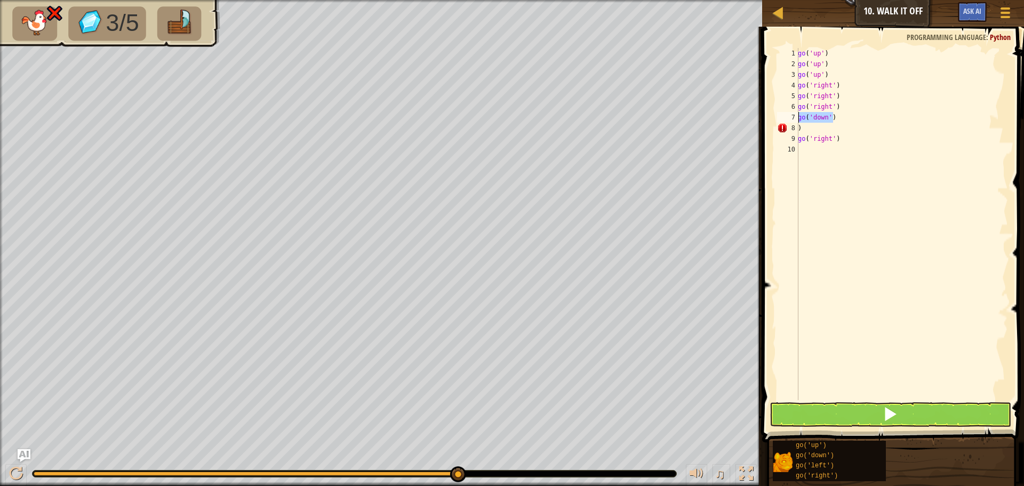
drag, startPoint x: 834, startPoint y: 118, endPoint x: 796, endPoint y: 116, distance: 39.0
click at [796, 116] on div ") 1 2 3 4 5 6 7 8 9 10 go ( 'up' ) go ( 'up' ) go ( 'up' ) go ( 'right' ) go ( …" at bounding box center [891, 224] width 233 height 352
type textarea "go('down')"
click at [802, 126] on div "go ( 'up' ) go ( 'up' ) go ( 'up' ) go ( 'right' ) go ( 'right' ) go ( 'right' …" at bounding box center [902, 234] width 212 height 373
type textarea ")"
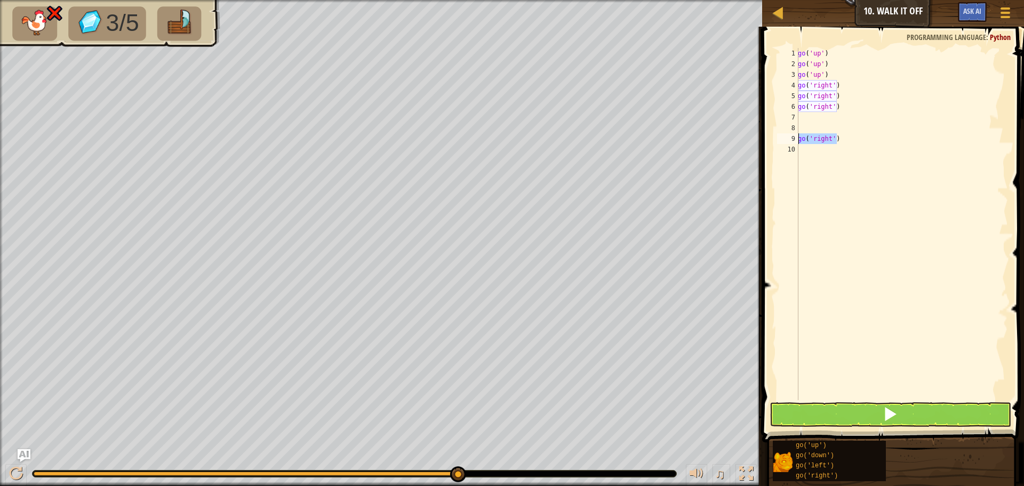
drag, startPoint x: 842, startPoint y: 137, endPoint x: 794, endPoint y: 135, distance: 48.0
click at [794, 135] on div "1 2 3 4 5 6 7 8 9 10 go ( 'up' ) go ( 'up' ) go ( 'up' ) go ( 'right' ) go ( 'r…" at bounding box center [891, 224] width 233 height 352
type textarea "go('right')"
click at [889, 398] on div "go ( 'up' ) go ( 'up' ) go ( 'up' ) go ( 'right' ) go ( 'right' ) go ( 'right' )" at bounding box center [902, 234] width 212 height 373
click at [885, 419] on span at bounding box center [889, 413] width 15 height 15
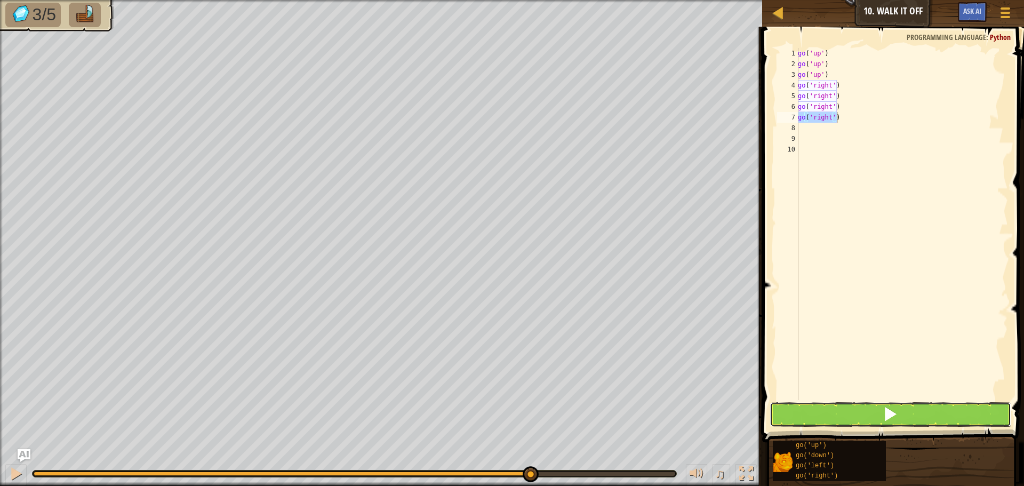
click at [870, 420] on button at bounding box center [890, 414] width 242 height 25
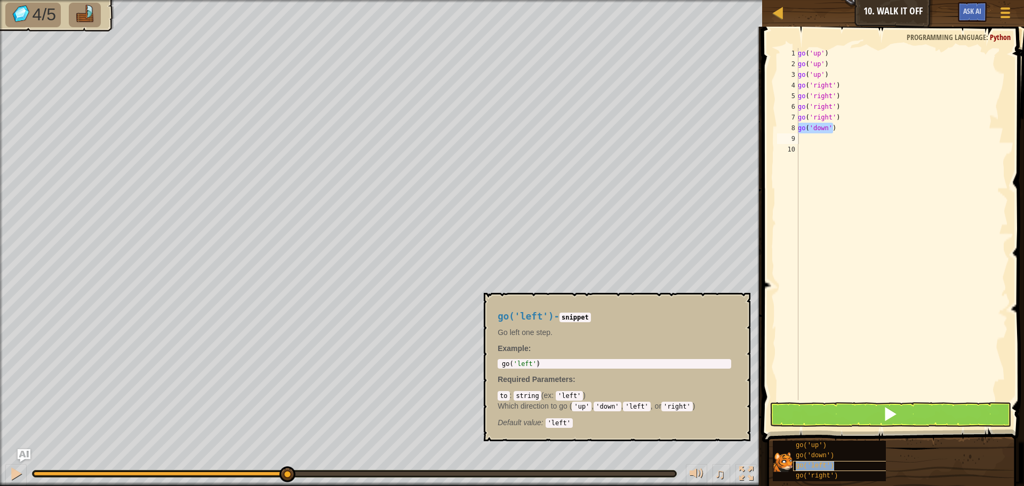
type textarea "go('left')"
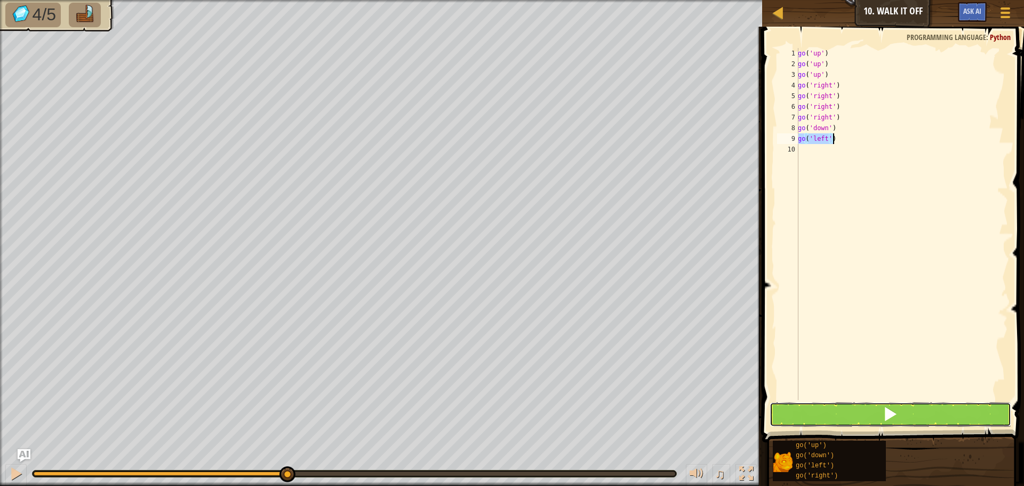
click at [926, 407] on button at bounding box center [890, 414] width 242 height 25
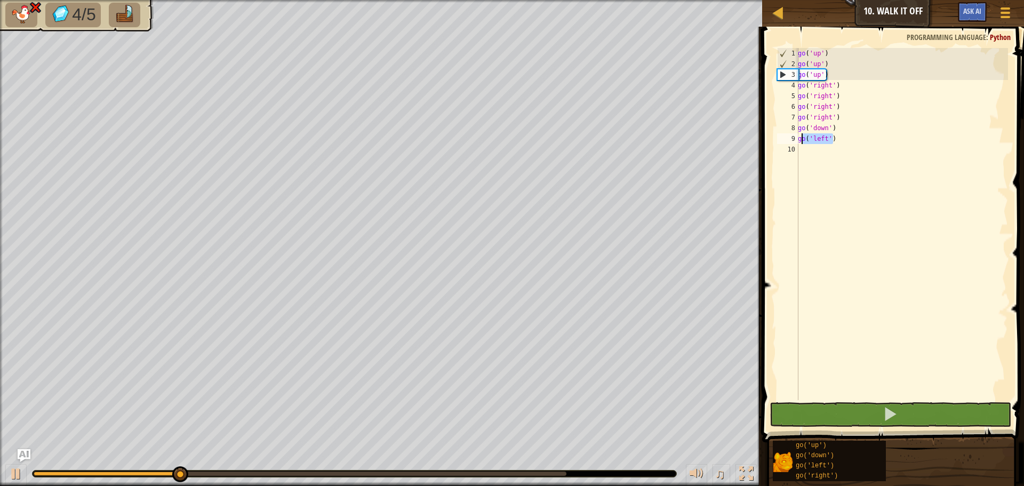
drag, startPoint x: 841, startPoint y: 141, endPoint x: 794, endPoint y: 141, distance: 47.5
click at [794, 141] on div "go('left') 1 2 3 4 5 6 7 8 9 10 go ( 'up' ) go ( 'up' ) go ( 'up' ) go ( 'right…" at bounding box center [891, 224] width 233 height 352
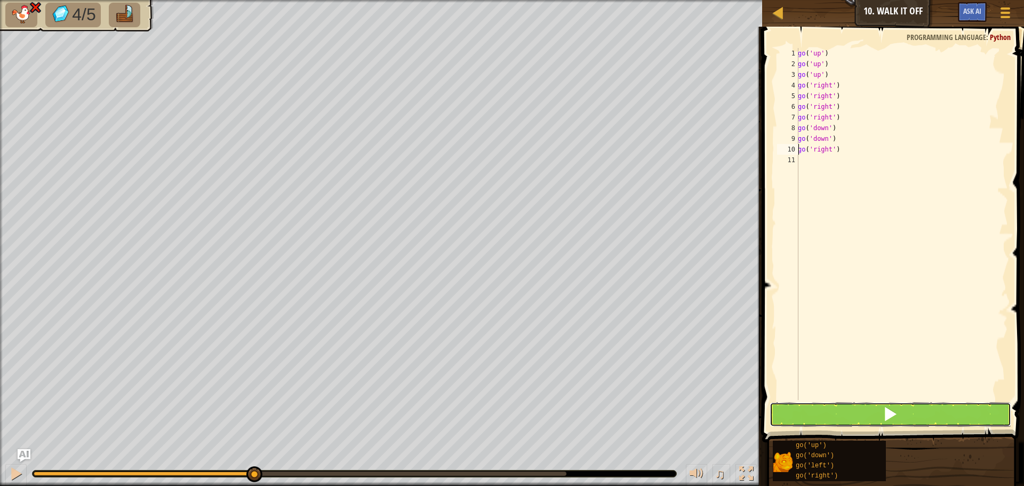
click at [874, 409] on button at bounding box center [890, 414] width 242 height 25
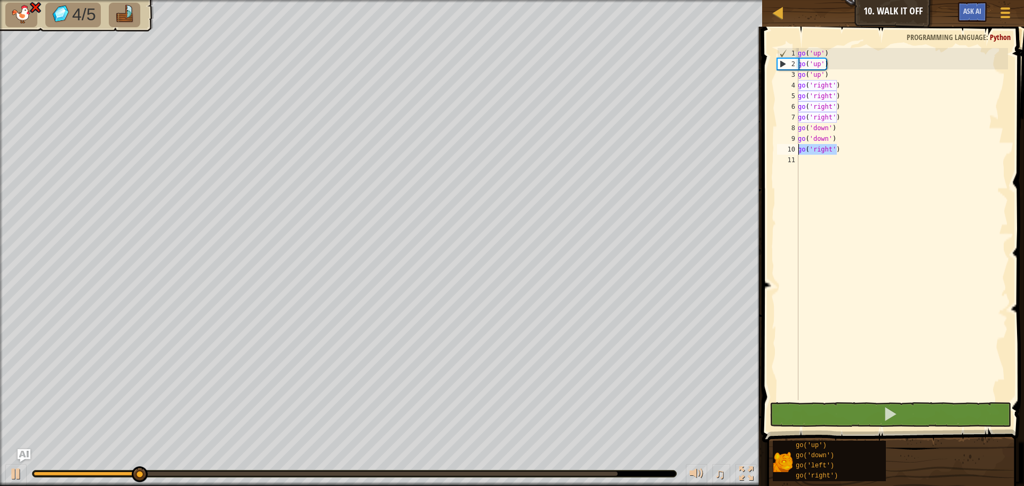
drag, startPoint x: 840, startPoint y: 149, endPoint x: 776, endPoint y: 149, distance: 63.5
click at [776, 149] on div "go('right') 1 2 3 4 5 6 7 8 9 10 11 go ( 'up' ) go ( 'up' ) go ( 'up' ) go ( 'r…" at bounding box center [891, 224] width 233 height 352
type textarea "\"
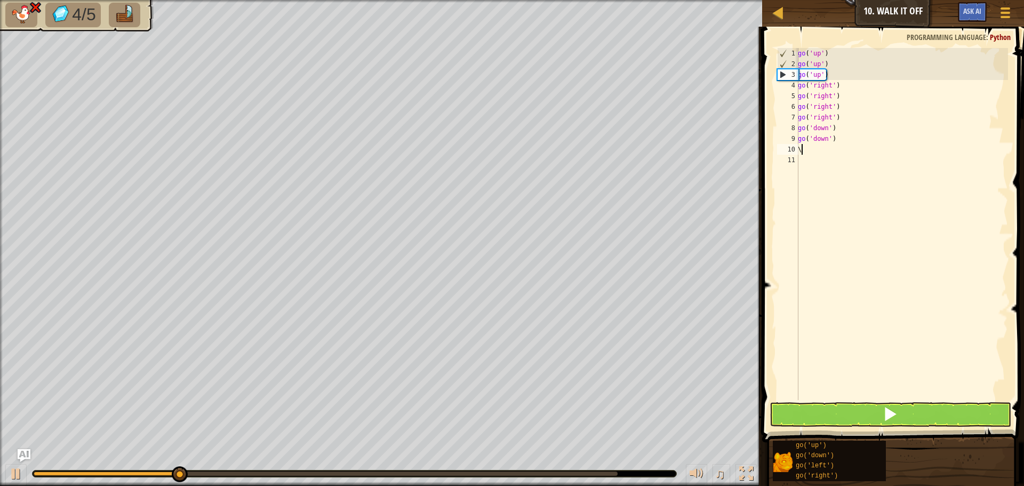
scroll to position [5, 0]
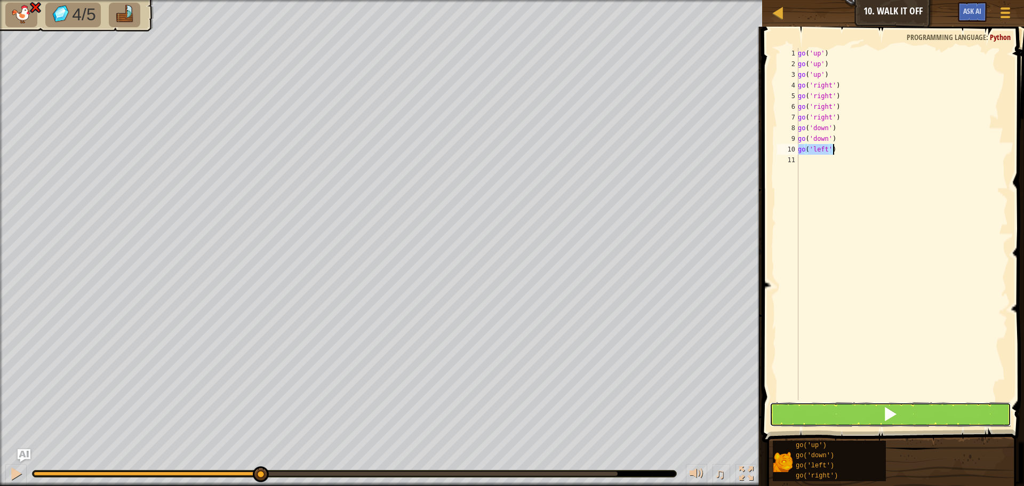
click at [896, 410] on span at bounding box center [889, 413] width 15 height 15
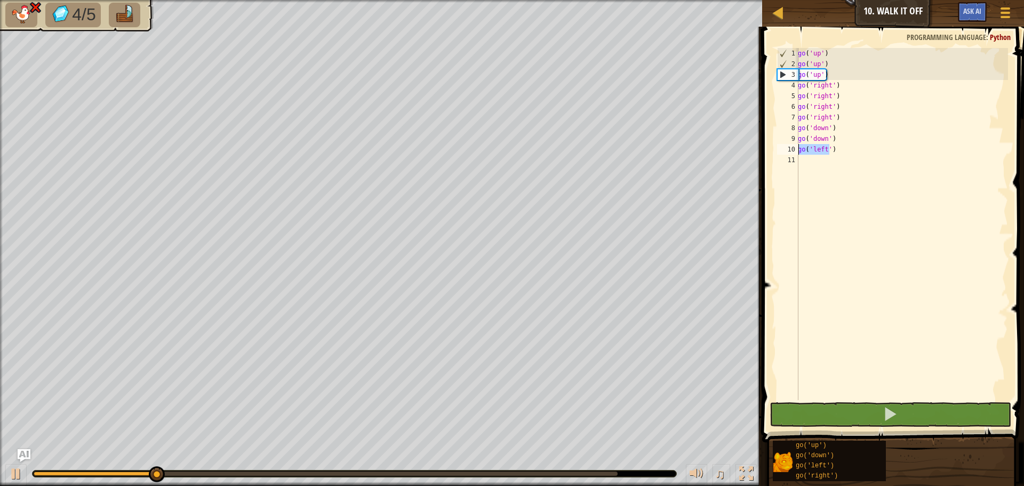
drag, startPoint x: 831, startPoint y: 148, endPoint x: 798, endPoint y: 150, distance: 33.1
click at [798, 150] on div "go ( 'up' ) go ( 'up' ) go ( 'up' ) go ( 'right' ) go ( 'right' ) go ( 'right' …" at bounding box center [902, 234] width 212 height 373
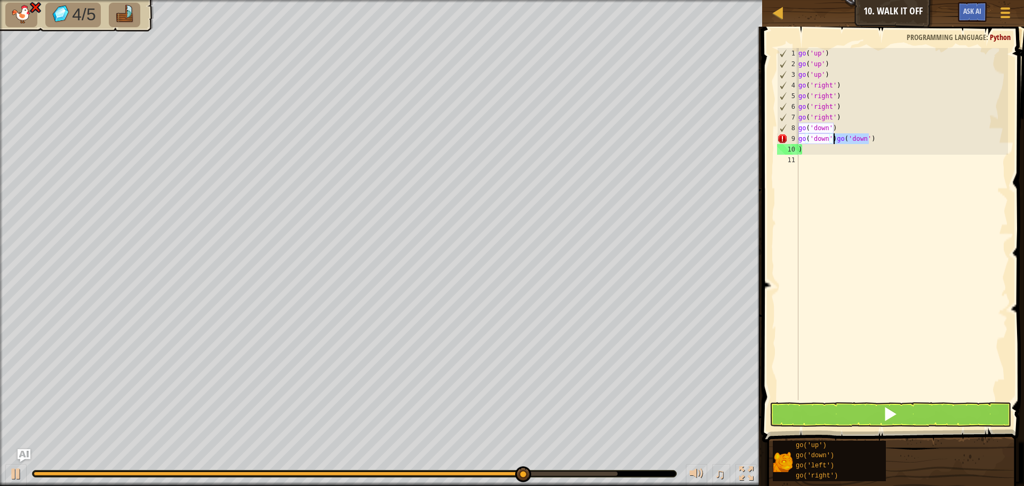
drag, startPoint x: 872, startPoint y: 135, endPoint x: 833, endPoint y: 139, distance: 39.6
click at [833, 139] on div "go ( 'up' ) go ( 'up' ) go ( 'up' ) go ( 'right' ) go ( 'right' ) go ( 'right' …" at bounding box center [902, 234] width 212 height 373
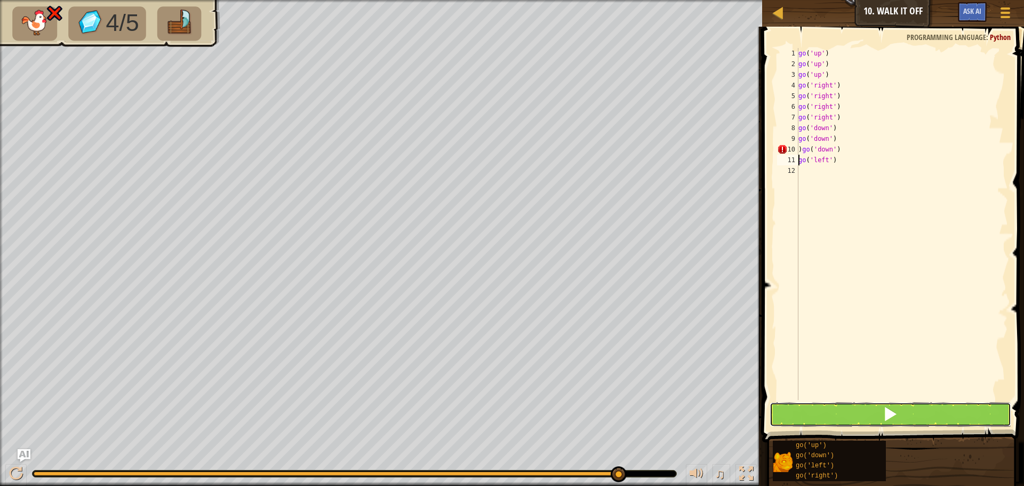
click at [896, 418] on span at bounding box center [889, 413] width 15 height 15
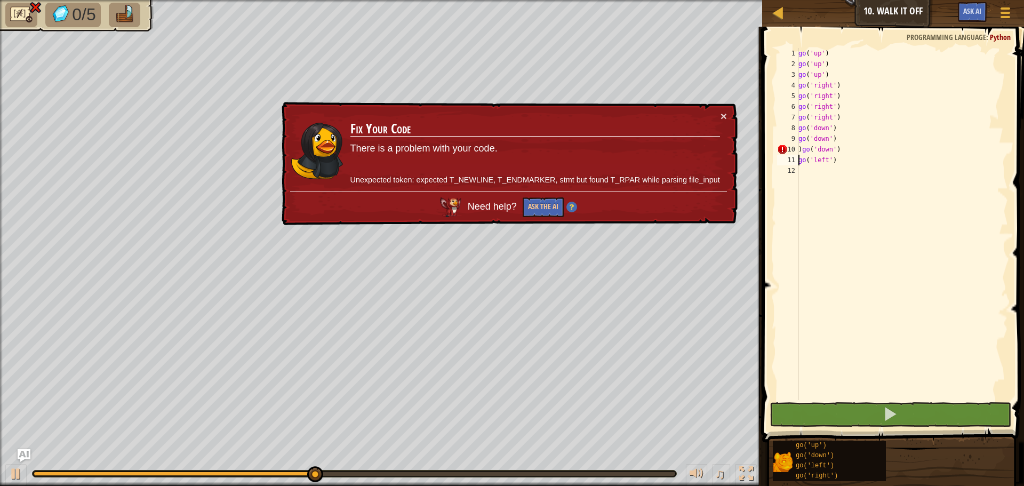
click at [801, 151] on div "go ( 'up' ) go ( 'up' ) go ( 'up' ) go ( 'right' ) go ( 'right' ) go ( 'right' …" at bounding box center [902, 234] width 212 height 373
type textarea "go('down')"
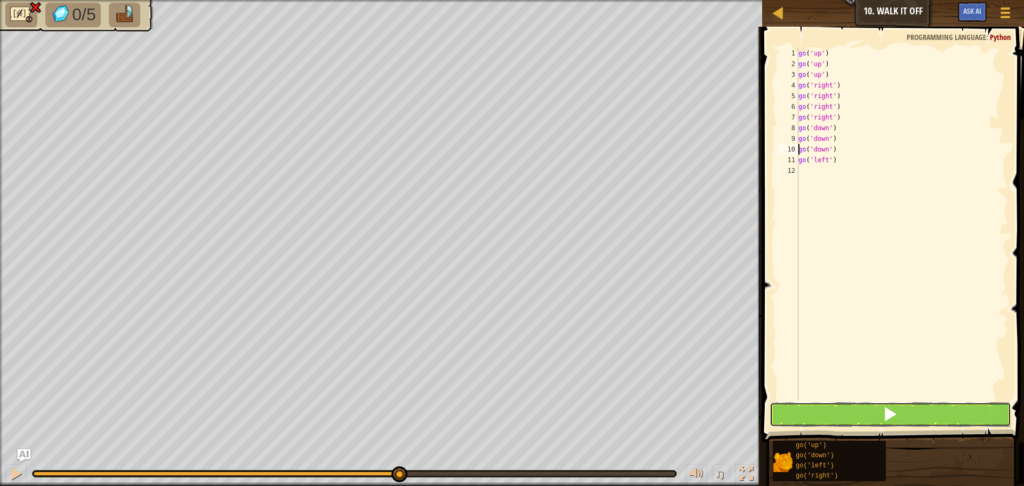
click at [874, 408] on button at bounding box center [890, 414] width 242 height 25
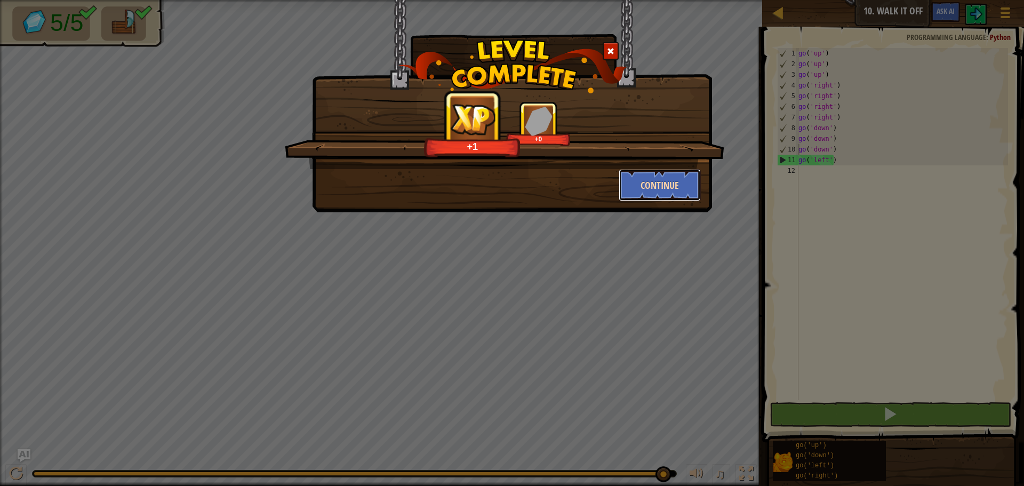
click at [645, 186] on button "Continue" at bounding box center [660, 185] width 83 height 32
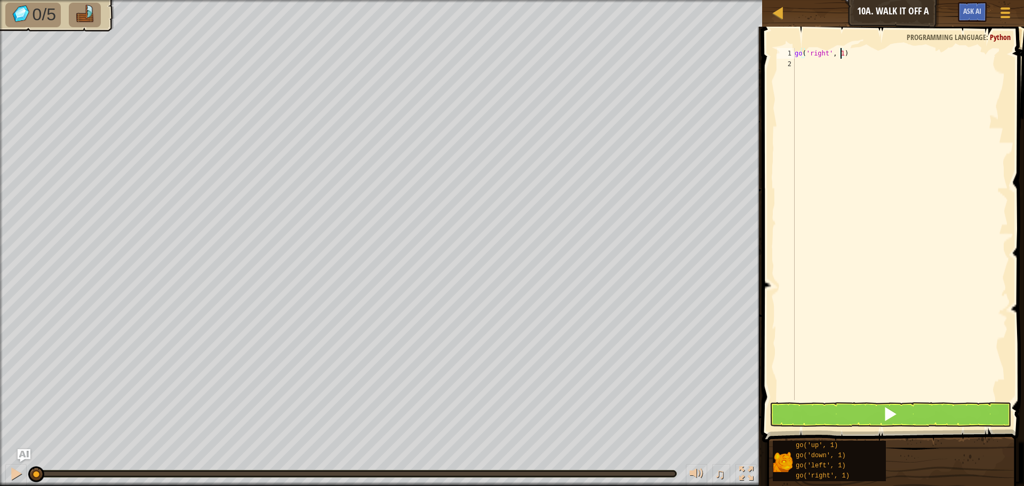
click at [840, 51] on div "go ( 'right' , 1 )" at bounding box center [899, 234] width 215 height 373
type textarea "go('right', 2)"
click at [878, 130] on div "go ( 'right' , 2 )" at bounding box center [899, 234] width 215 height 373
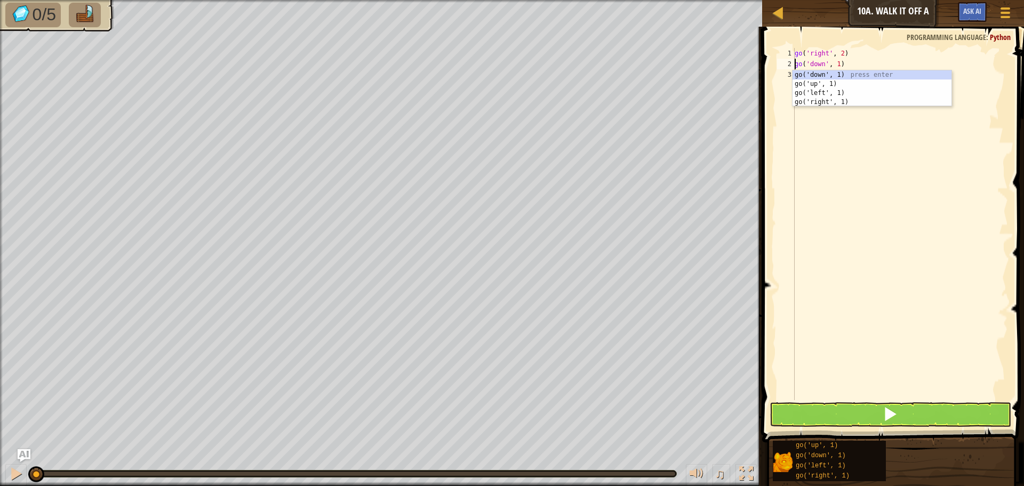
click at [837, 65] on div "go ( 'right' , 2 ) go ( 'down' , 1 )" at bounding box center [899, 234] width 215 height 373
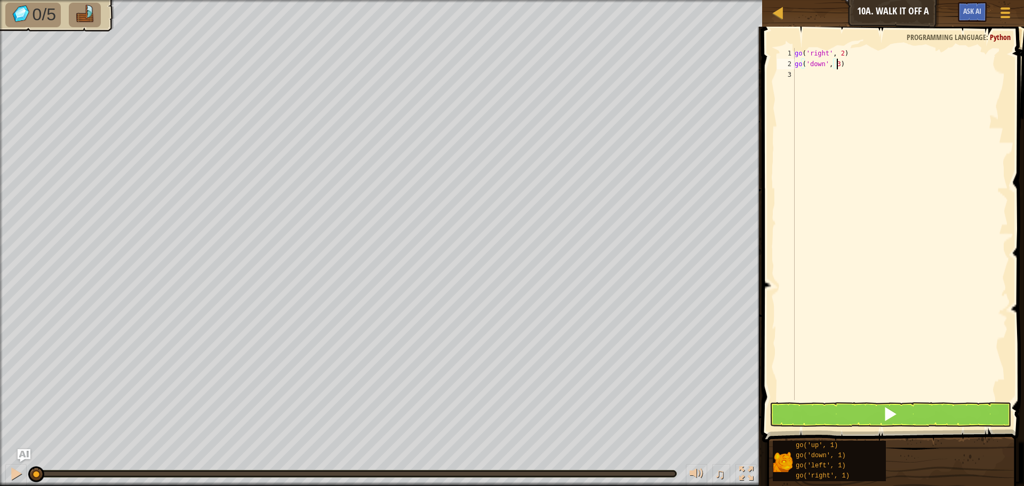
scroll to position [5, 3]
click at [899, 417] on button at bounding box center [890, 414] width 242 height 25
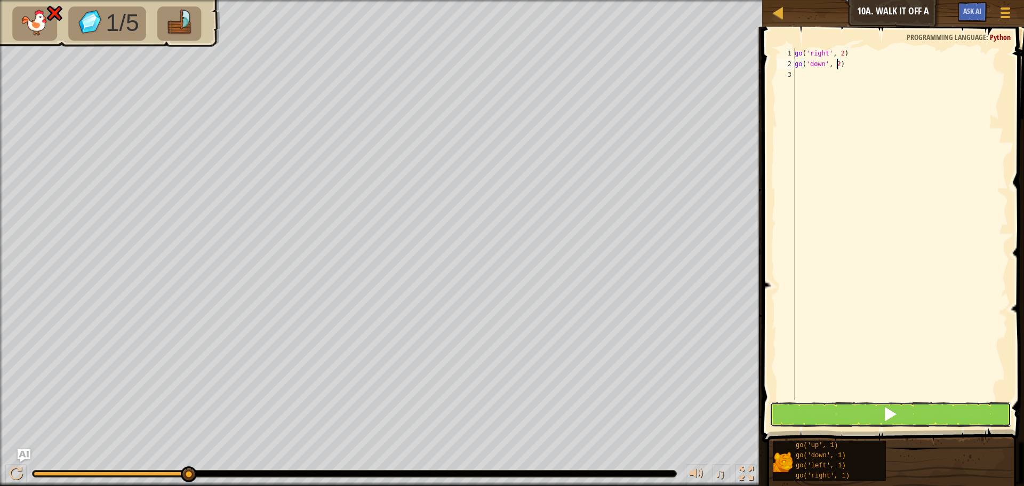
click at [844, 415] on button at bounding box center [890, 414] width 242 height 25
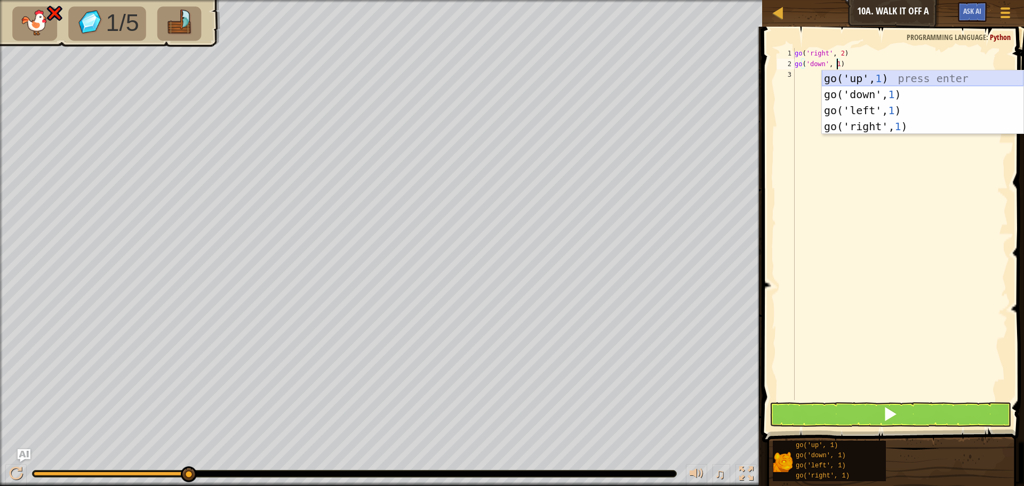
click at [948, 79] on div "go('up', 1 ) press enter go('down', 1 ) press enter go('left', 1 ) press enter …" at bounding box center [923, 118] width 202 height 96
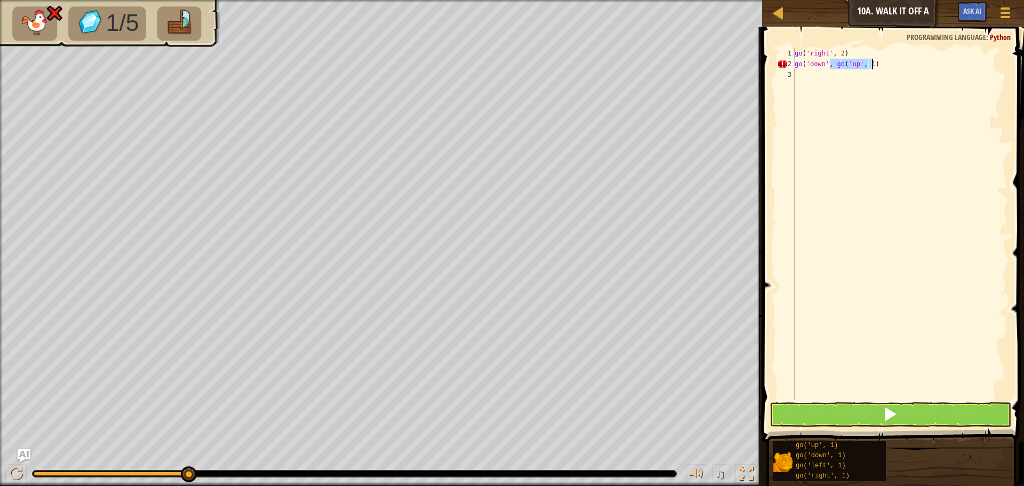
drag, startPoint x: 830, startPoint y: 63, endPoint x: 905, endPoint y: 68, distance: 74.8
click at [905, 68] on div "go ( 'right' , 2 ) go ( 'down' , go ( 'up' , 1 )" at bounding box center [899, 234] width 215 height 373
type textarea "go('down',1)"
click at [936, 407] on button at bounding box center [890, 414] width 242 height 25
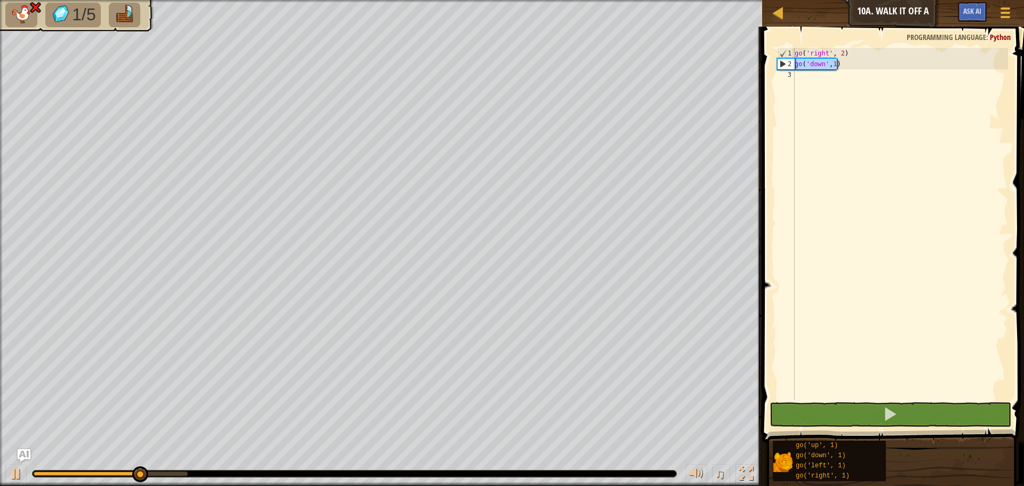
drag, startPoint x: 839, startPoint y: 65, endPoint x: 794, endPoint y: 68, distance: 44.3
click at [794, 68] on div "go ( 'right' , 2 ) go ( 'down' , 1 )" at bounding box center [899, 234] width 215 height 373
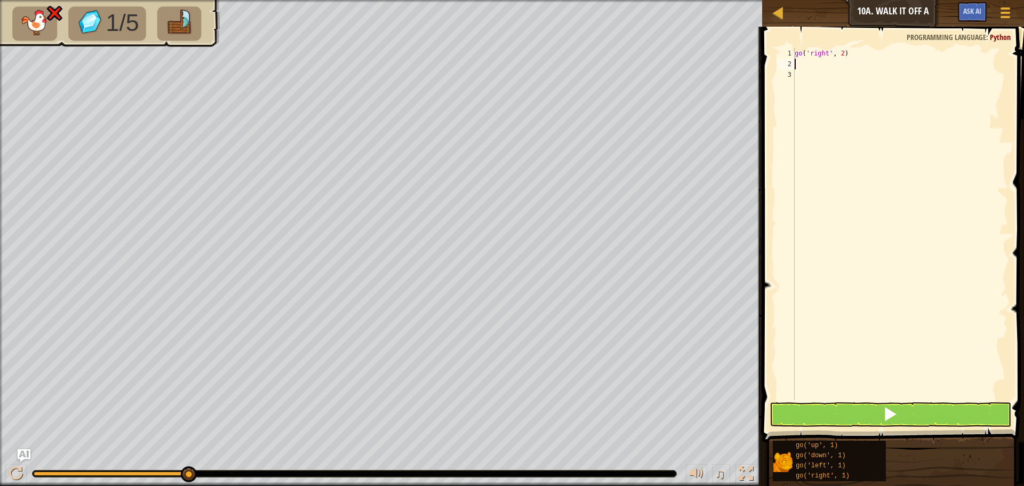
click at [841, 51] on div "go ( 'right' , 2 )" at bounding box center [899, 234] width 215 height 373
click at [842, 421] on button at bounding box center [890, 414] width 242 height 25
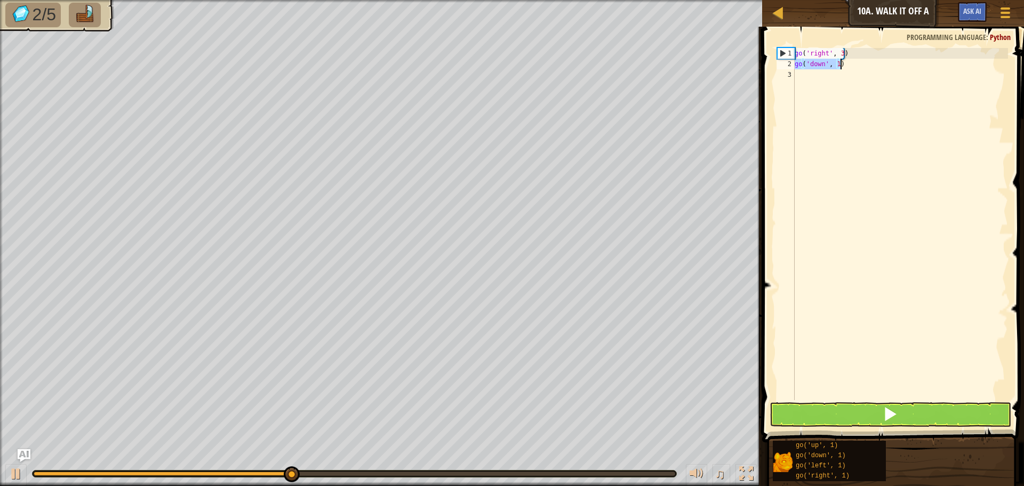
scroll to position [5, 3]
click at [838, 61] on div "go ( 'right' , 3 ) go ( 'down' , 1 )" at bounding box center [899, 224] width 215 height 352
click at [869, 408] on button at bounding box center [890, 414] width 242 height 25
type textarea "go('down', 3)"
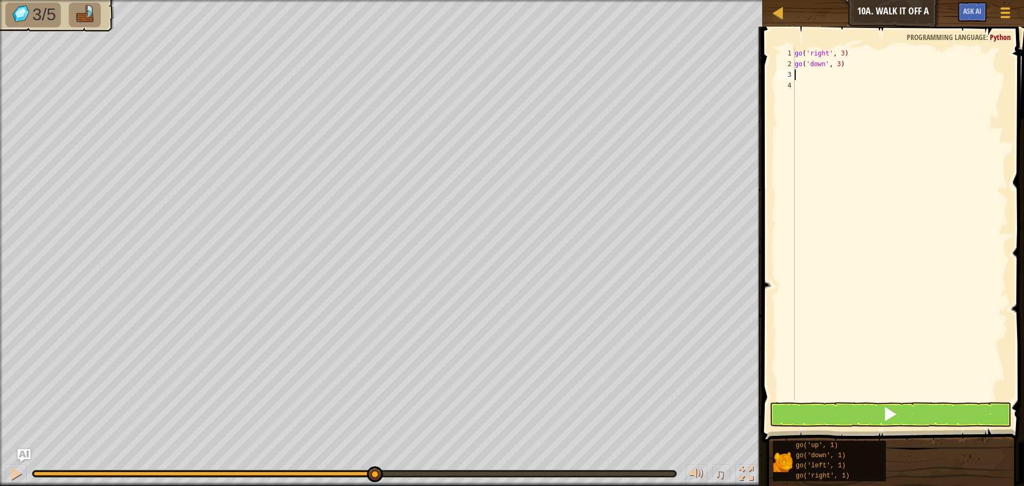
click at [836, 63] on div "go ( 'right' , 3 ) go ( 'down' , 3 )" at bounding box center [899, 234] width 215 height 373
click at [917, 411] on button at bounding box center [890, 414] width 242 height 25
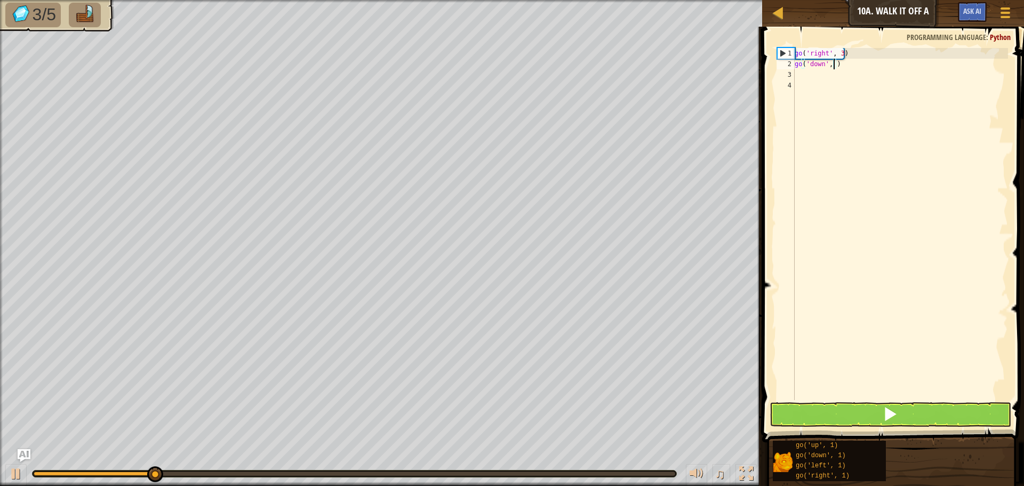
scroll to position [5, 3]
click at [830, 415] on button at bounding box center [890, 414] width 242 height 25
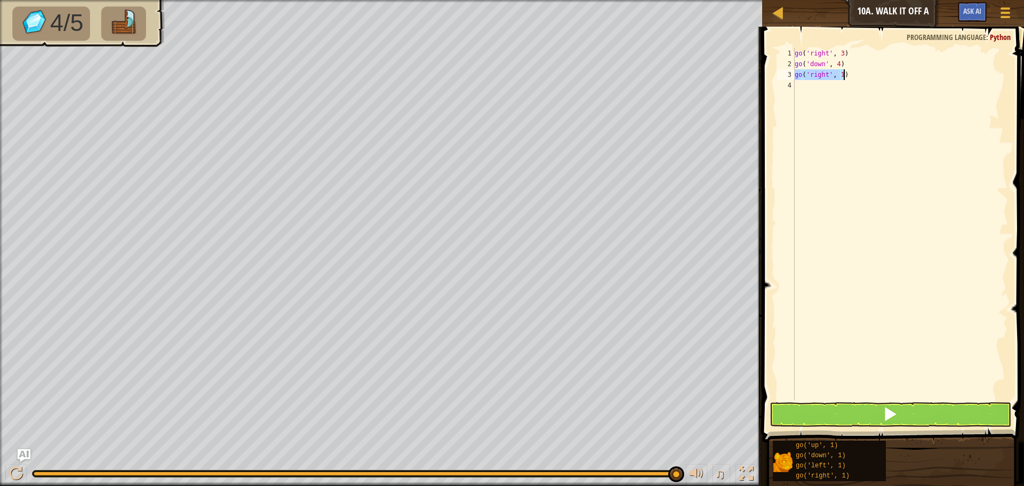
click at [842, 76] on div "go ( 'right' , 3 ) go ( 'down' , 4 ) go ( 'right' , 1 )" at bounding box center [899, 224] width 215 height 352
type textarea "go('right', 2)"
click at [906, 420] on button at bounding box center [890, 414] width 242 height 25
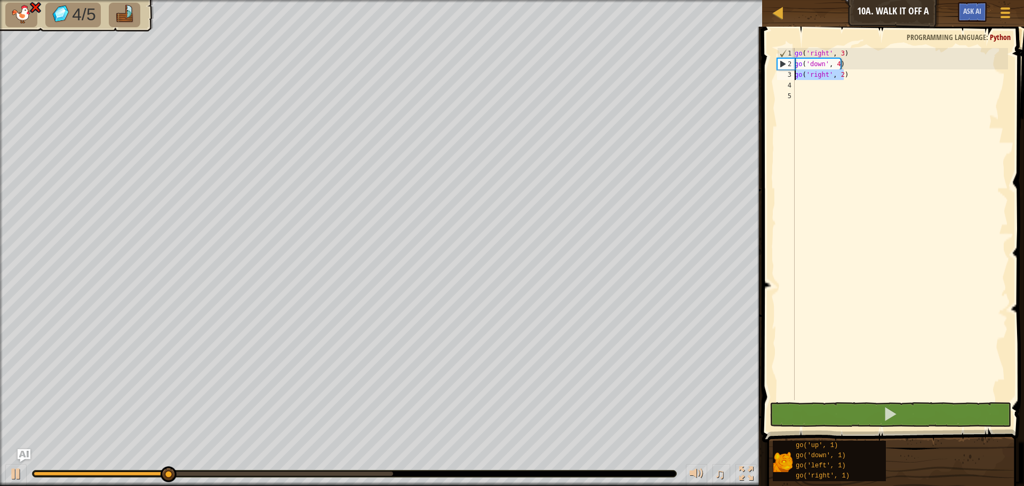
drag, startPoint x: 842, startPoint y: 76, endPoint x: 794, endPoint y: 75, distance: 48.5
click at [794, 75] on div "1 2 3 4 5 go ( 'right' , 3 ) go ( 'down' , 4 ) go ( 'right' , 2 ) ההההההההההההה…" at bounding box center [891, 224] width 233 height 352
type textarea "go('right', 2)"
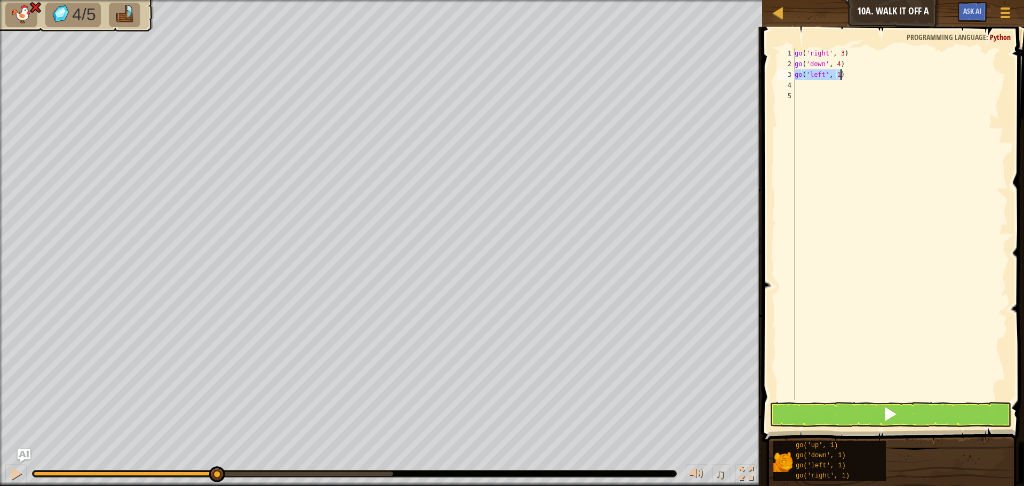
click at [836, 74] on div "go ( 'right' , 3 ) go ( 'down' , 4 ) go ( 'left' , 1 )" at bounding box center [899, 224] width 215 height 352
click at [862, 409] on button at bounding box center [890, 414] width 242 height 25
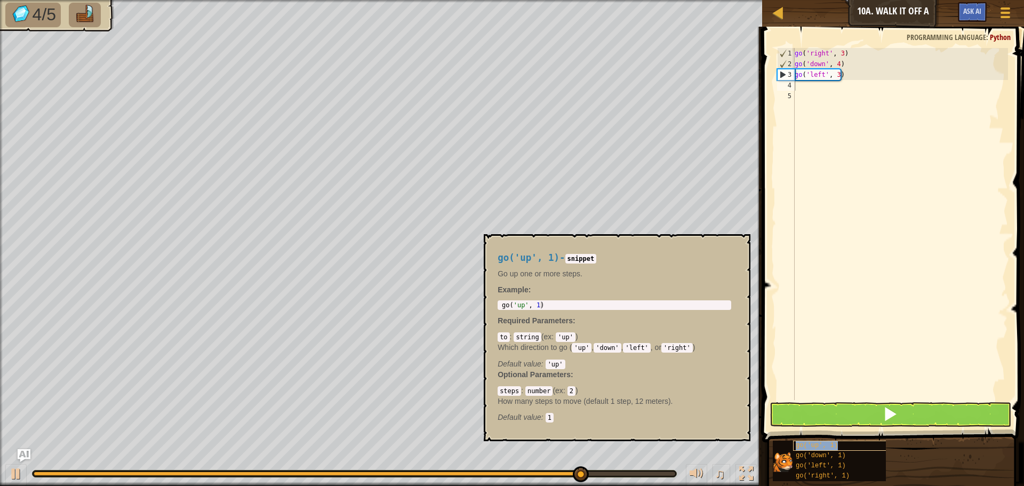
type textarea "go('up', 1)"
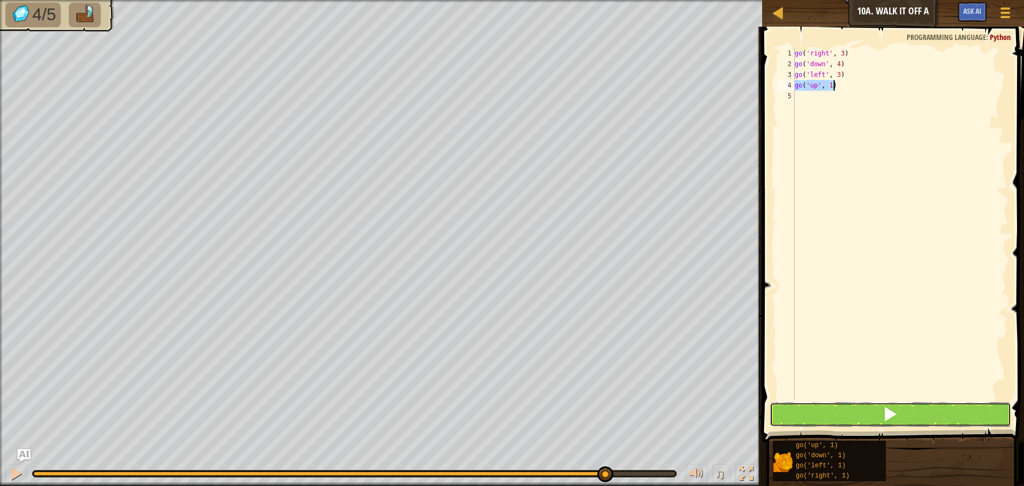
click at [918, 412] on button at bounding box center [890, 414] width 242 height 25
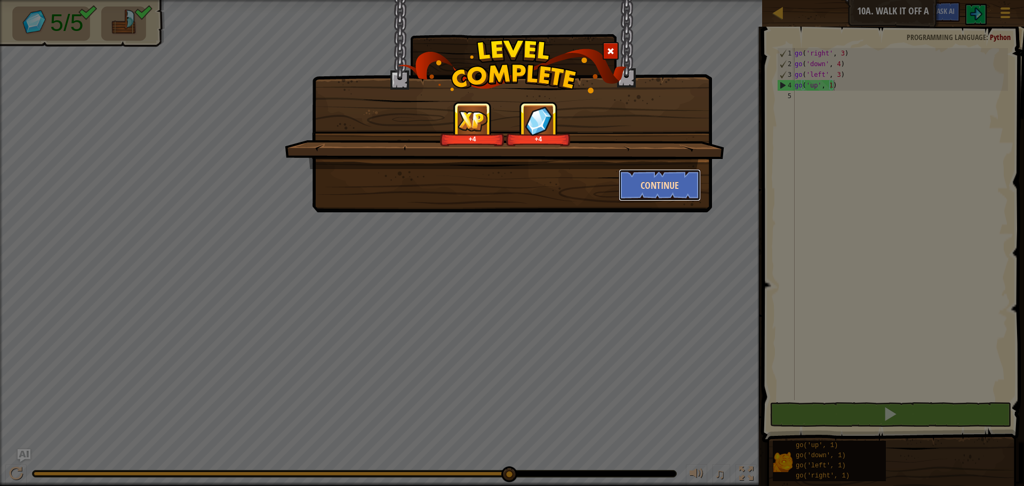
click at [675, 183] on button "Continue" at bounding box center [660, 185] width 83 height 32
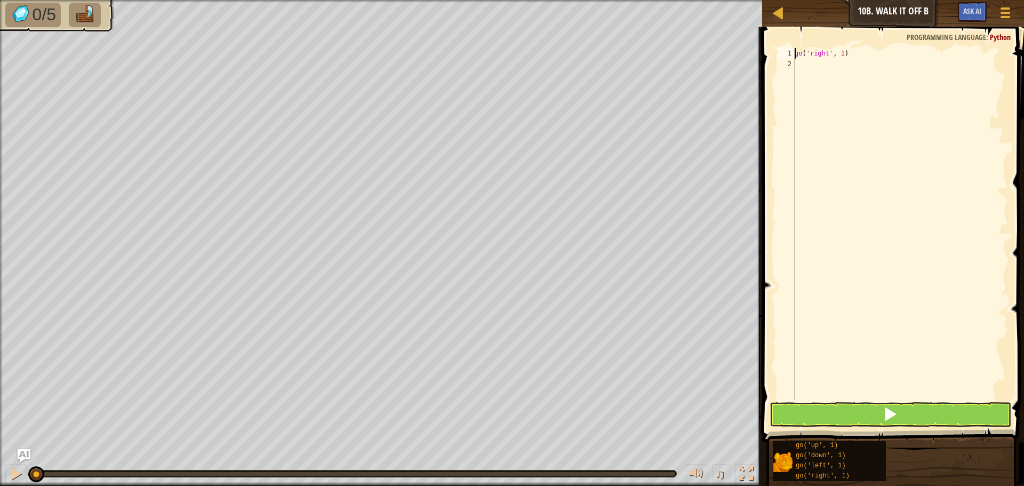
click at [836, 46] on div "go('right', 1) 1 2 go ( 'right' , 1 ) ההההההההההההההההההההההההההההההההההההההההה…" at bounding box center [891, 255] width 265 height 447
click at [864, 417] on button at bounding box center [890, 414] width 242 height 25
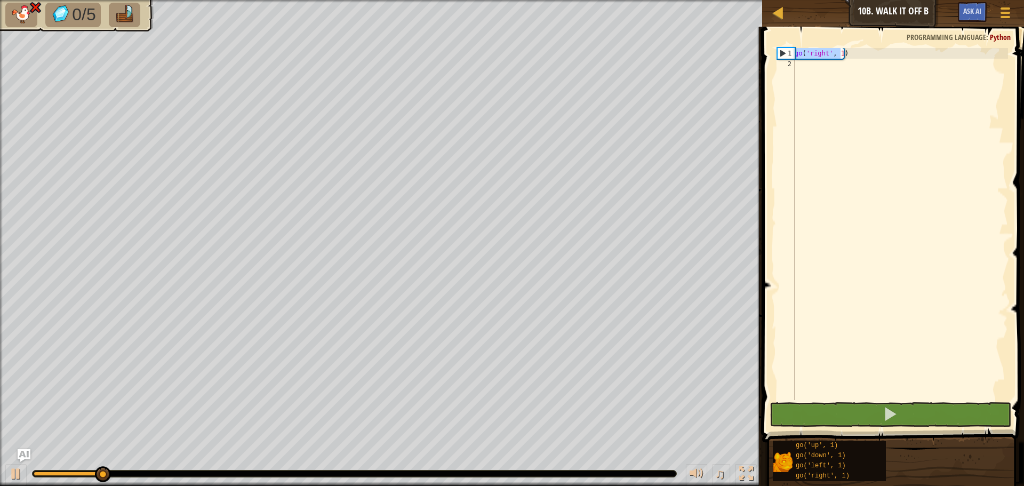
drag, startPoint x: 841, startPoint y: 56, endPoint x: 796, endPoint y: 54, distance: 45.9
click at [796, 54] on div "go ( 'right' , 1 )" at bounding box center [899, 234] width 215 height 373
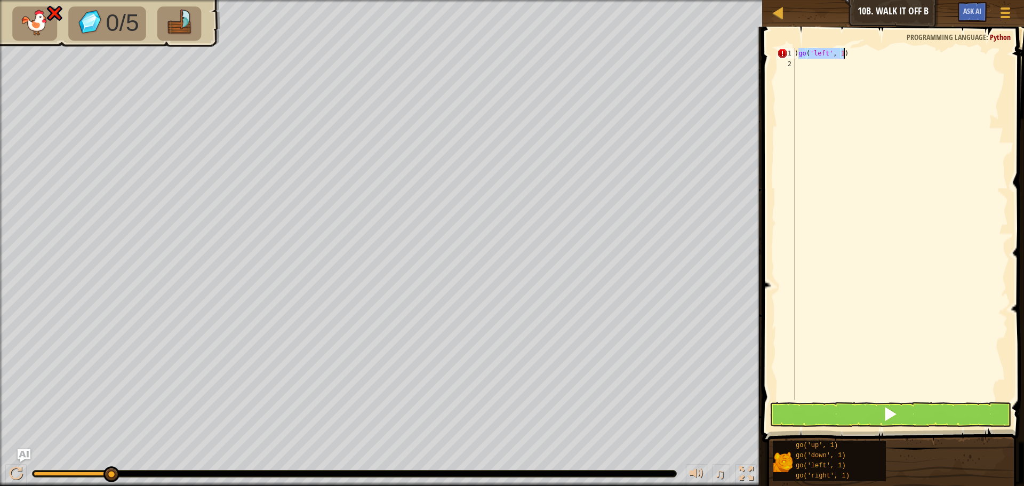
click at [798, 51] on div ") go ( 'left' , 1 )" at bounding box center [899, 224] width 215 height 352
click at [837, 54] on div "go ( 'left' , 1 )" at bounding box center [899, 234] width 215 height 373
click at [868, 411] on button at bounding box center [890, 414] width 242 height 25
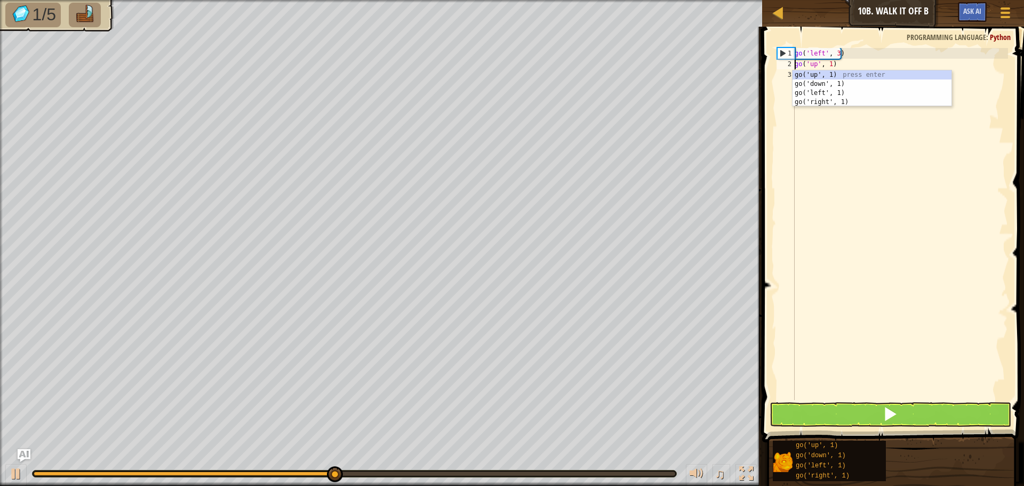
scroll to position [5, 3]
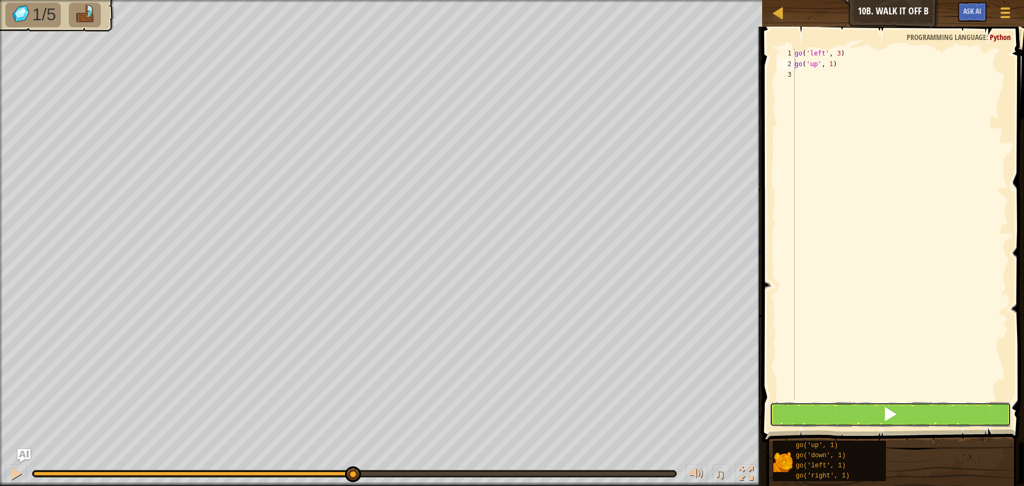
click at [801, 422] on button at bounding box center [890, 414] width 242 height 25
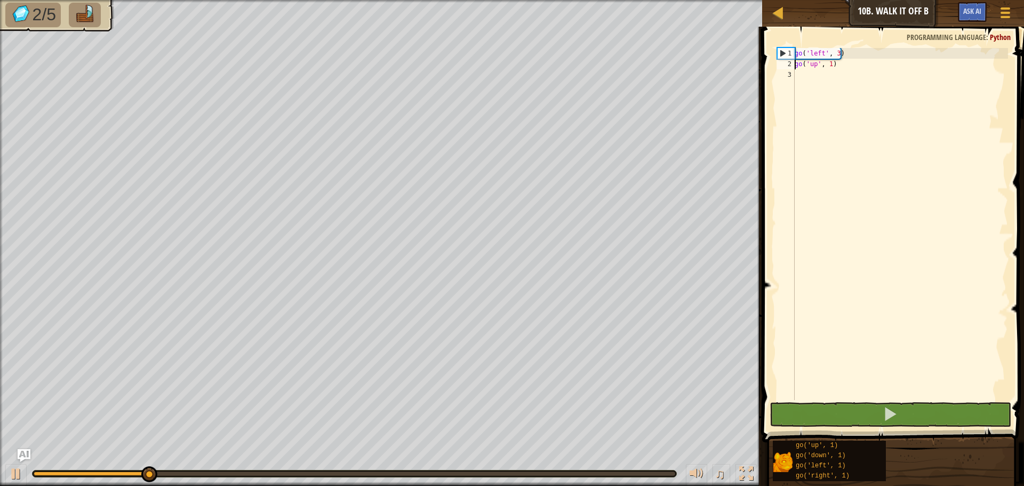
click at [829, 60] on div "go ( 'left' , 3 ) go ( 'up' , 1 )" at bounding box center [899, 234] width 215 height 373
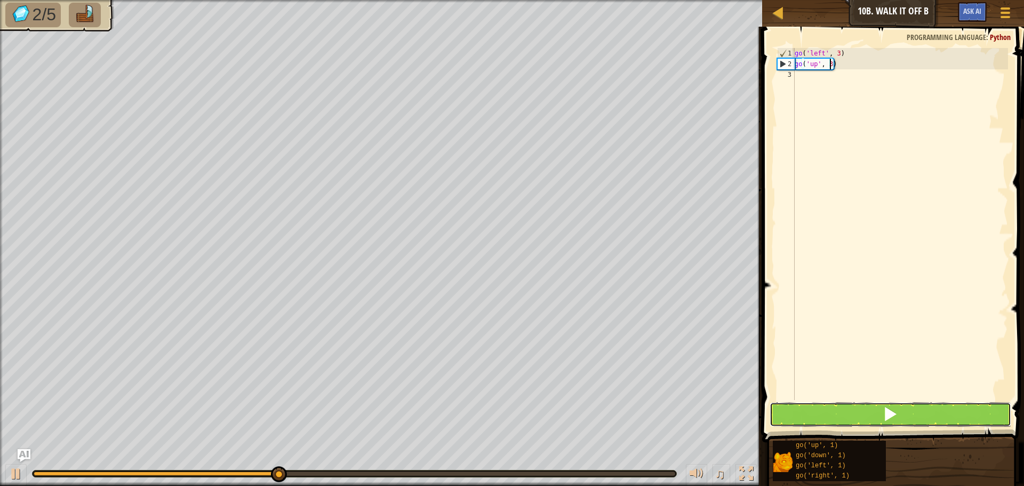
click at [871, 405] on button at bounding box center [890, 414] width 242 height 25
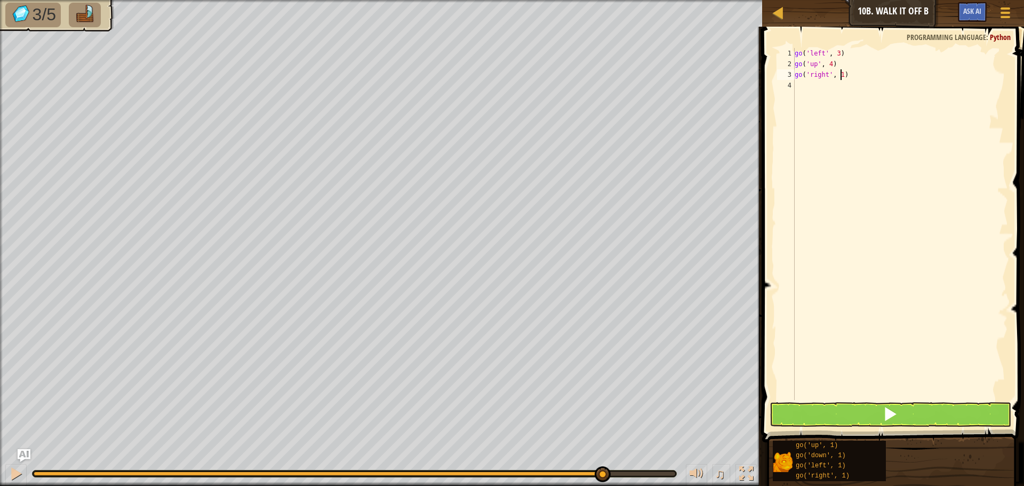
click at [839, 75] on div "go ( 'left' , 3 ) go ( 'up' , 4 ) go ( 'right' , 1 )" at bounding box center [899, 234] width 215 height 373
click at [863, 404] on button at bounding box center [890, 414] width 242 height 25
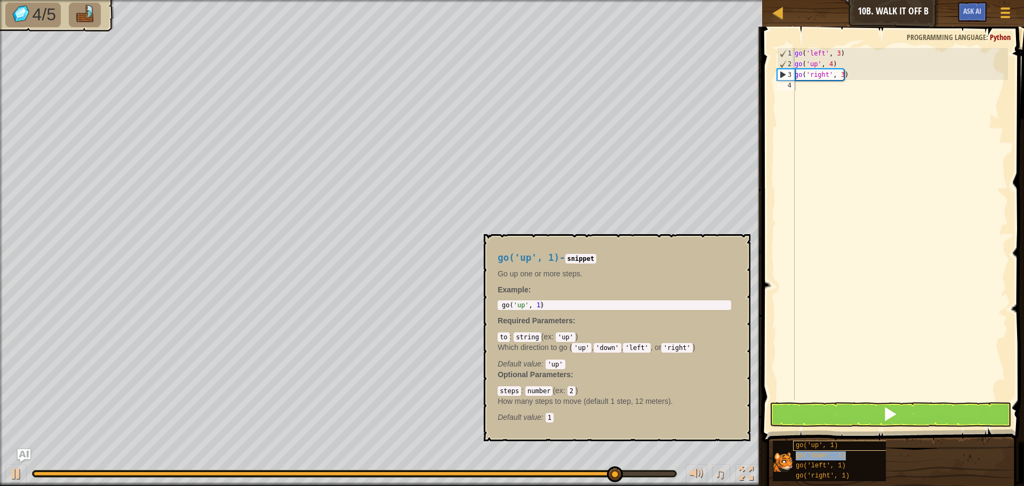
type textarea "go('down', 1)"
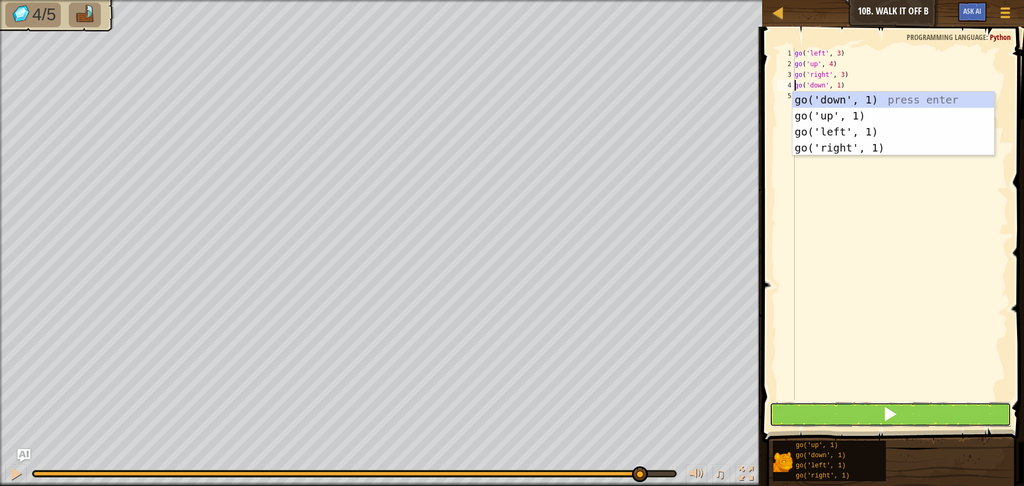
click at [885, 411] on span at bounding box center [889, 413] width 15 height 15
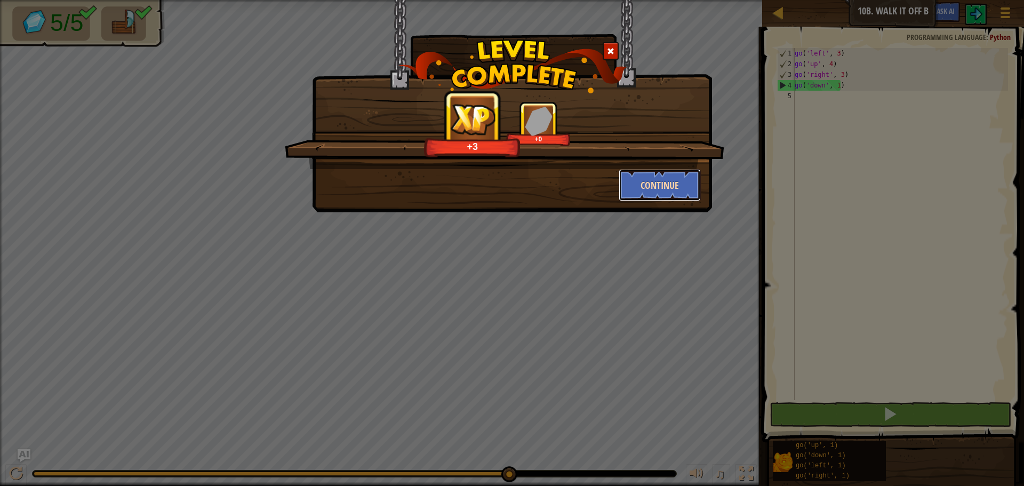
click at [662, 194] on button "Continue" at bounding box center [660, 185] width 83 height 32
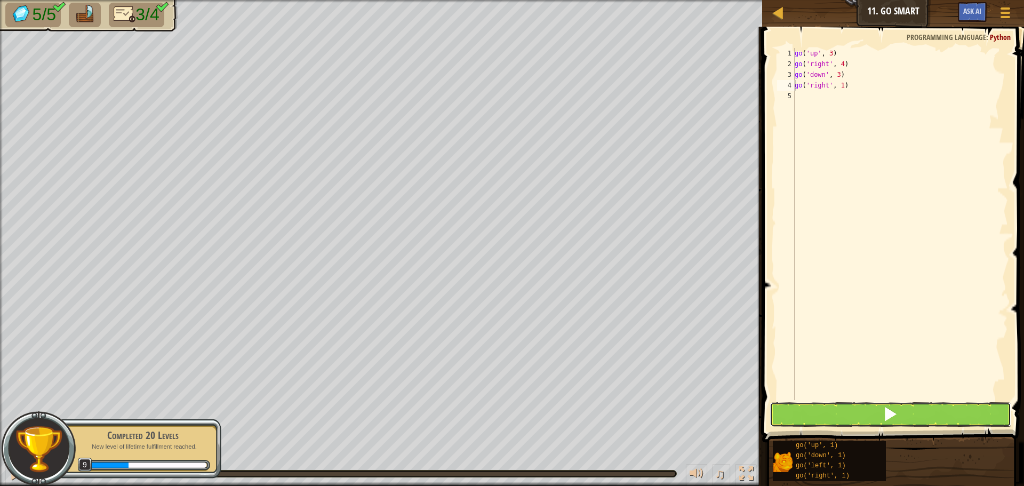
drag, startPoint x: 872, startPoint y: 421, endPoint x: 880, endPoint y: 406, distance: 16.5
click at [873, 421] on button at bounding box center [890, 414] width 242 height 25
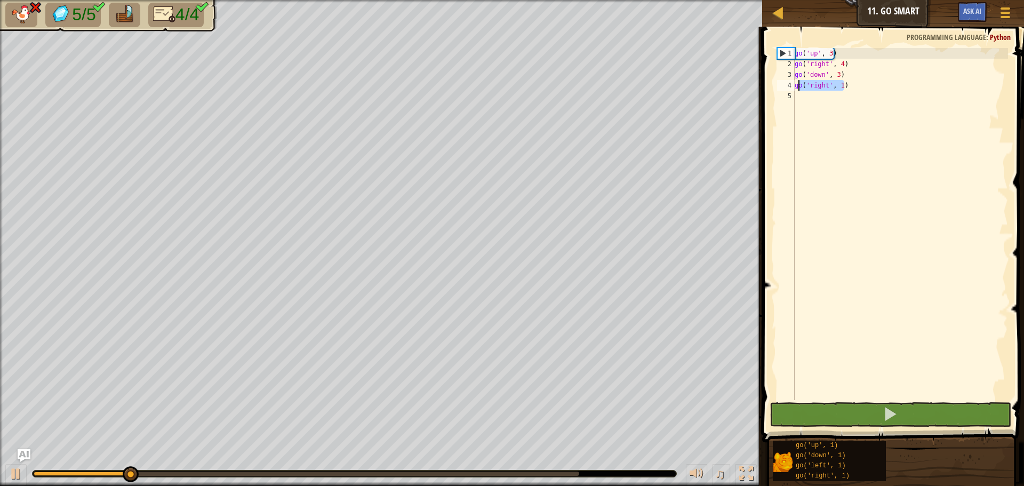
drag, startPoint x: 849, startPoint y: 88, endPoint x: 799, endPoint y: 87, distance: 50.7
click at [799, 87] on div "go ( 'up' , 3 ) go ( 'right' , 4 ) go ( 'down' , 3 ) go ( 'right' , 1 )" at bounding box center [899, 234] width 215 height 373
type textarea "g"
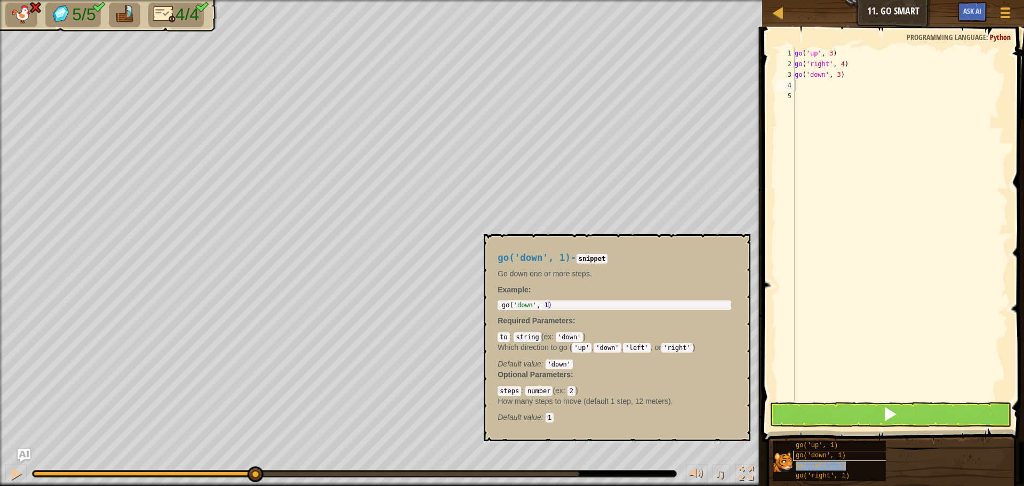
type textarea "go('left', 1)"
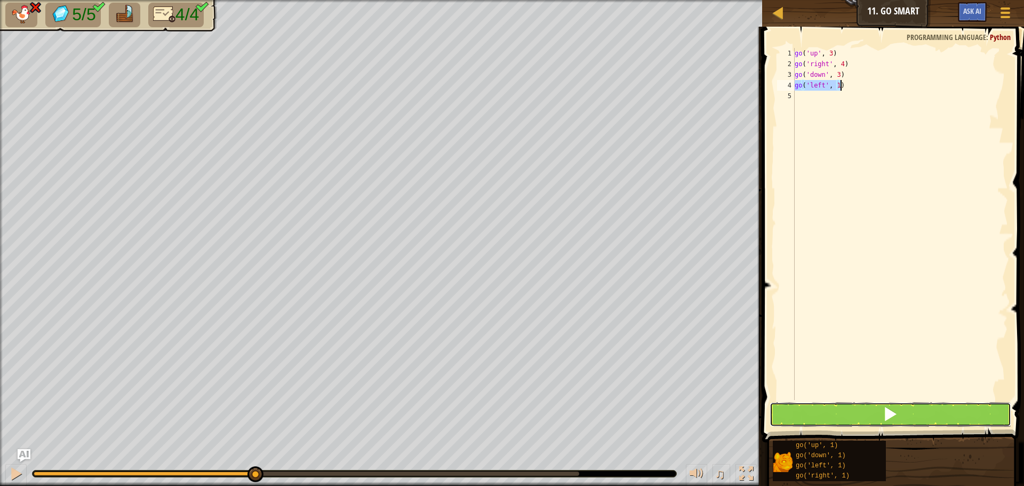
click at [869, 416] on button at bounding box center [890, 414] width 242 height 25
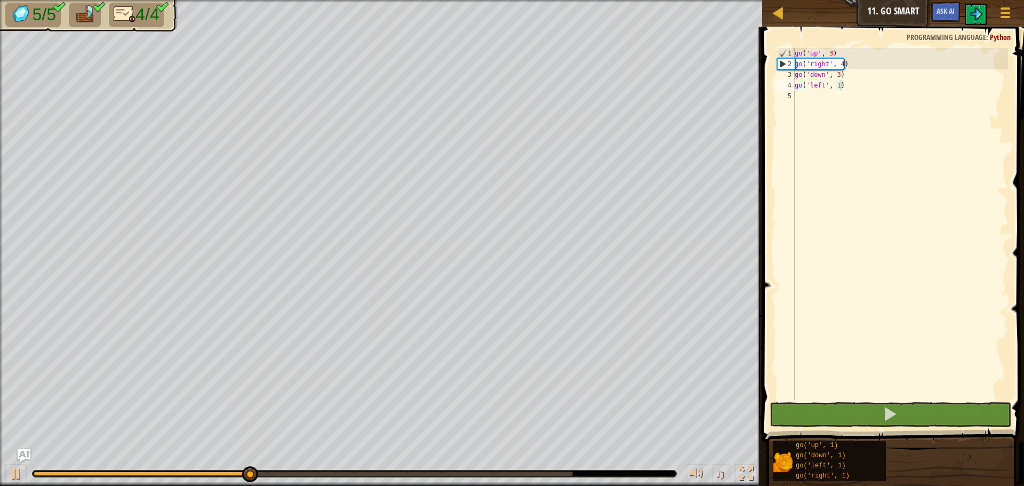
click at [122, 17] on img at bounding box center [125, 14] width 22 height 19
click at [159, 17] on span "4/4" at bounding box center [146, 14] width 23 height 19
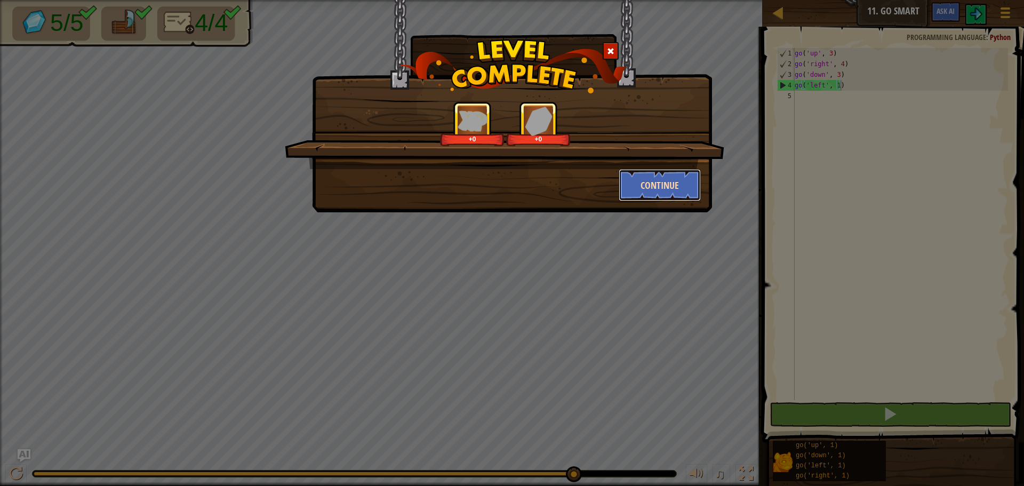
click at [673, 186] on button "Continue" at bounding box center [660, 185] width 83 height 32
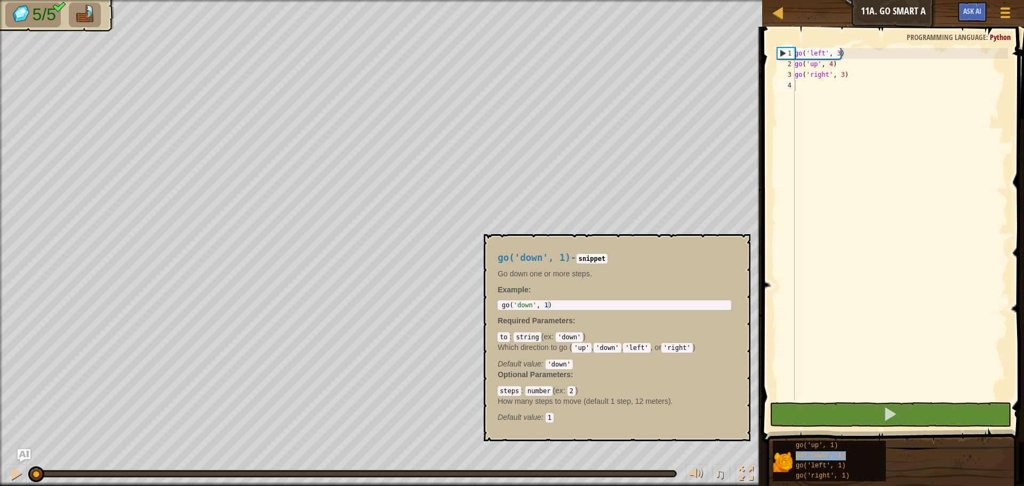
type textarea "go('down', 1)"
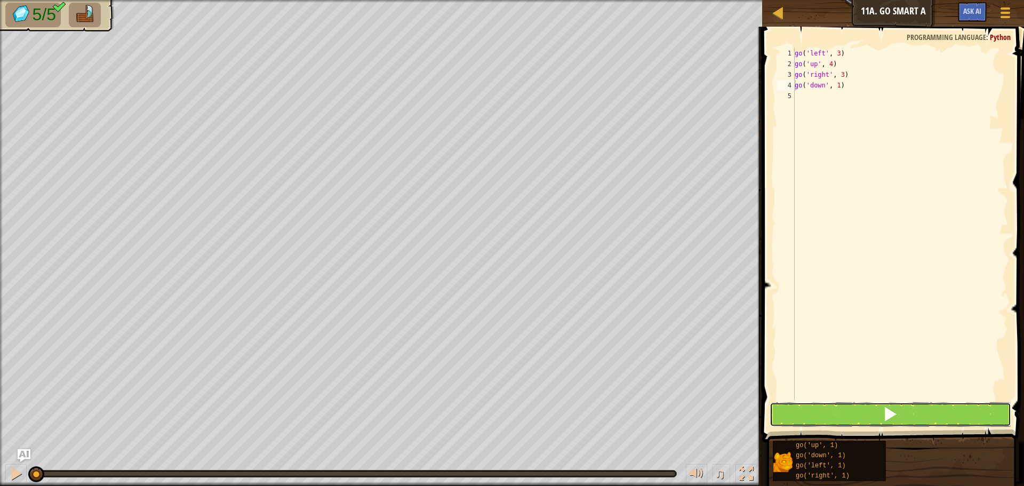
click at [922, 412] on button at bounding box center [890, 414] width 242 height 25
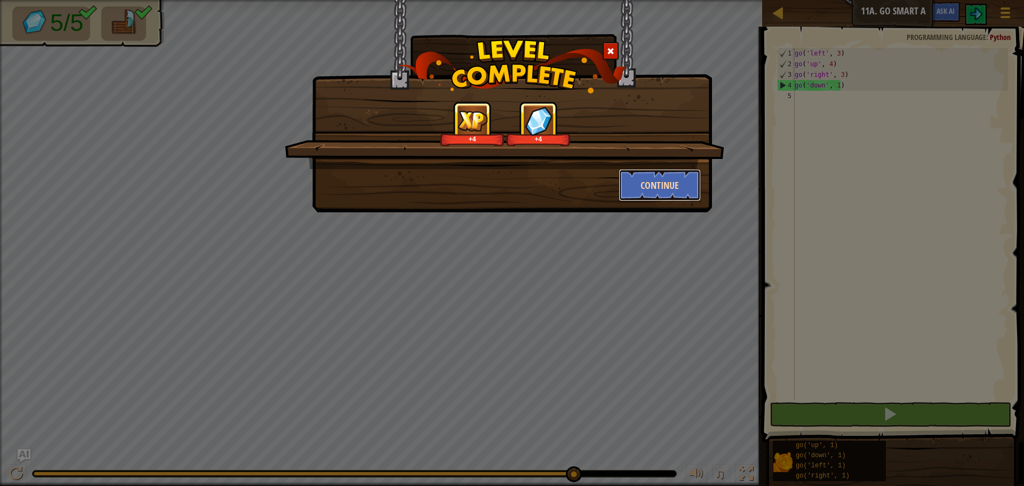
click at [629, 181] on button "Continue" at bounding box center [660, 185] width 83 height 32
